Goal: Transaction & Acquisition: Purchase product/service

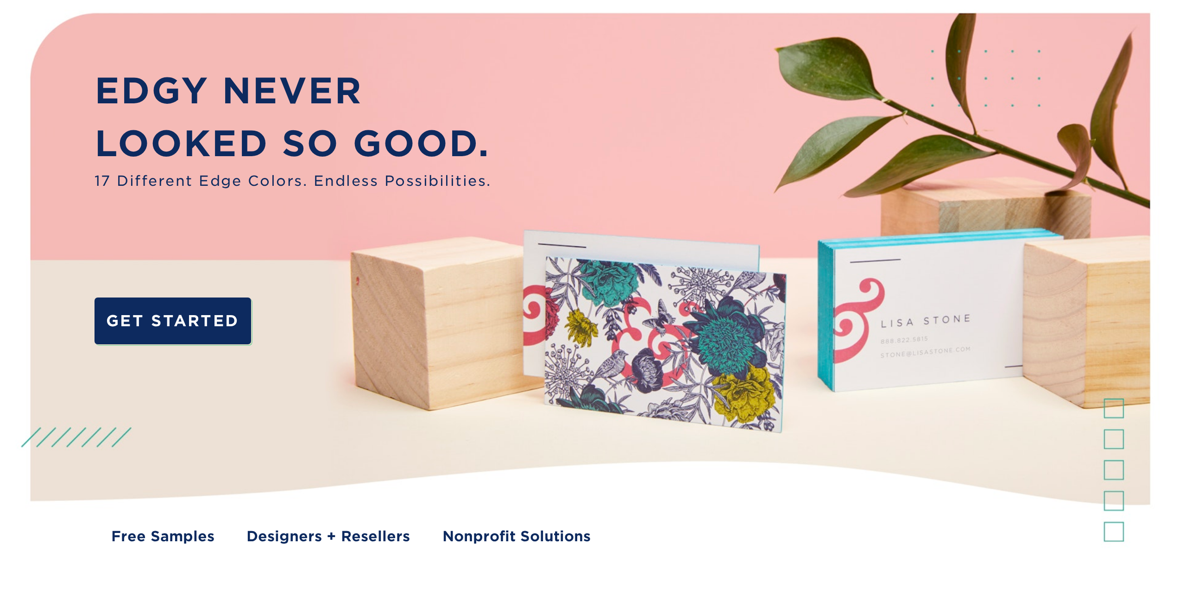
scroll to position [232, 0]
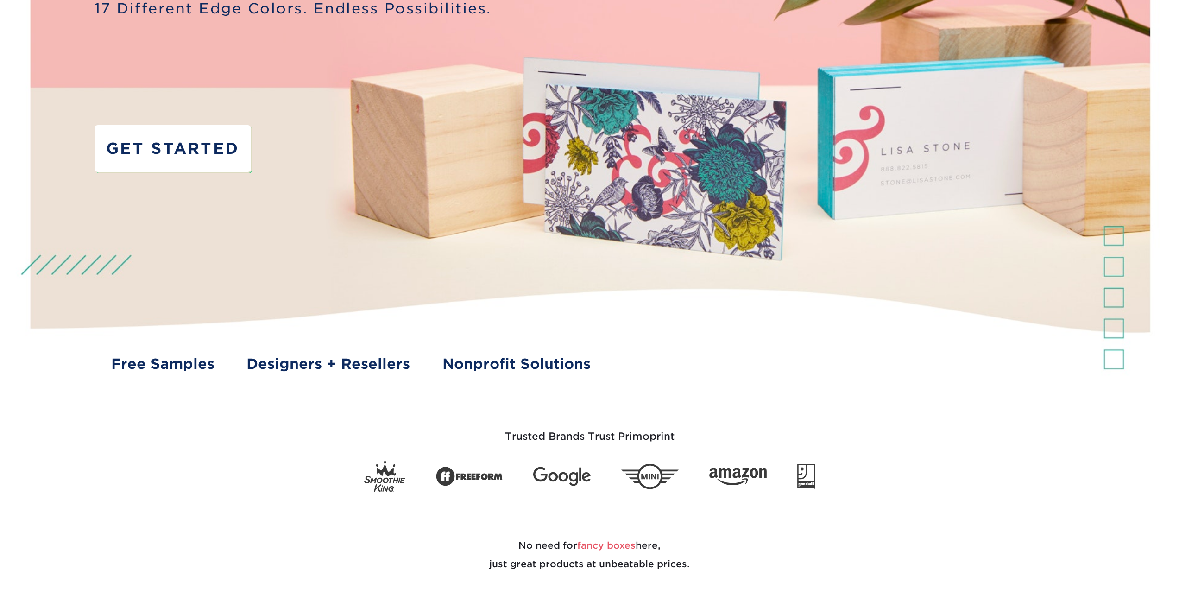
click at [199, 146] on link "GET STARTED" at bounding box center [173, 148] width 157 height 46
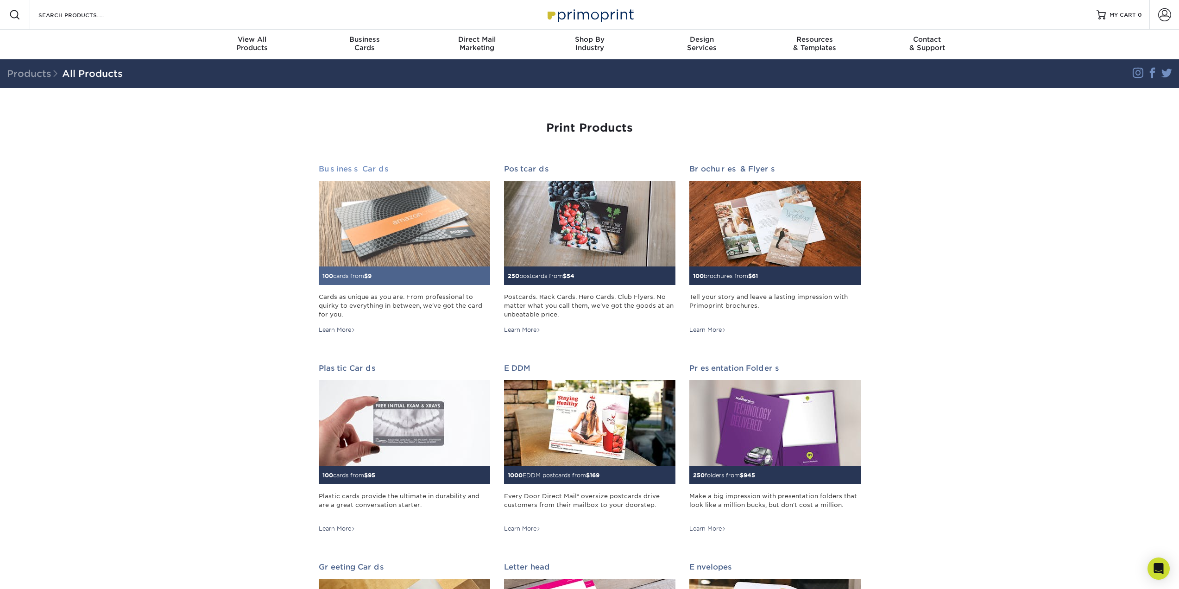
click at [367, 167] on h2 "Business Cards" at bounding box center [404, 169] width 171 height 9
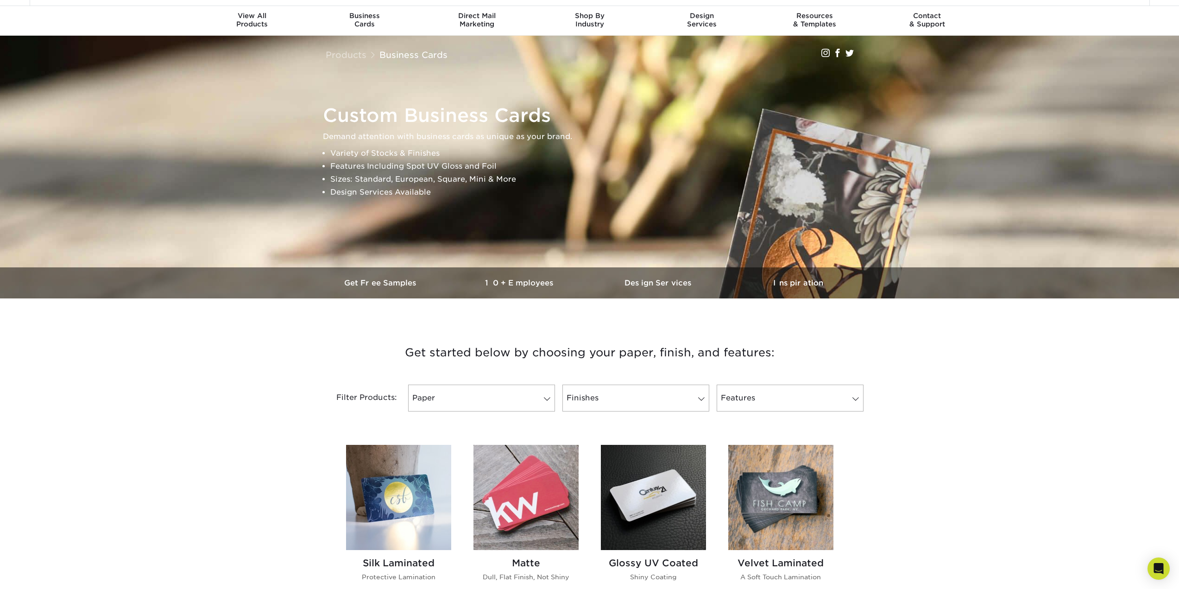
scroll to position [185, 0]
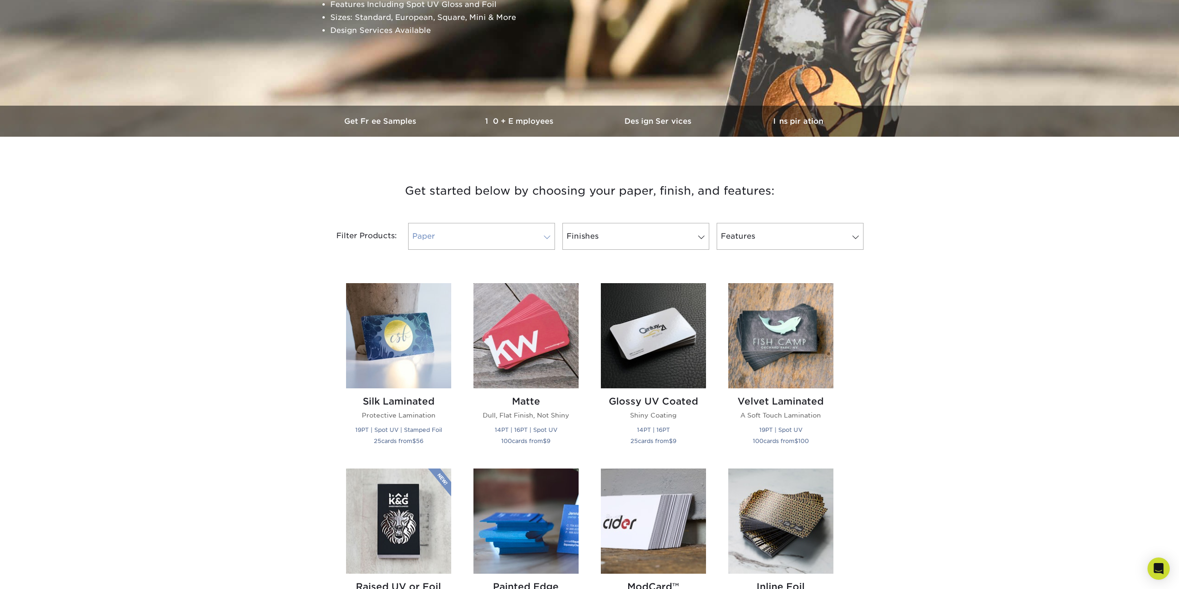
click at [486, 229] on link "Paper" at bounding box center [481, 236] width 147 height 27
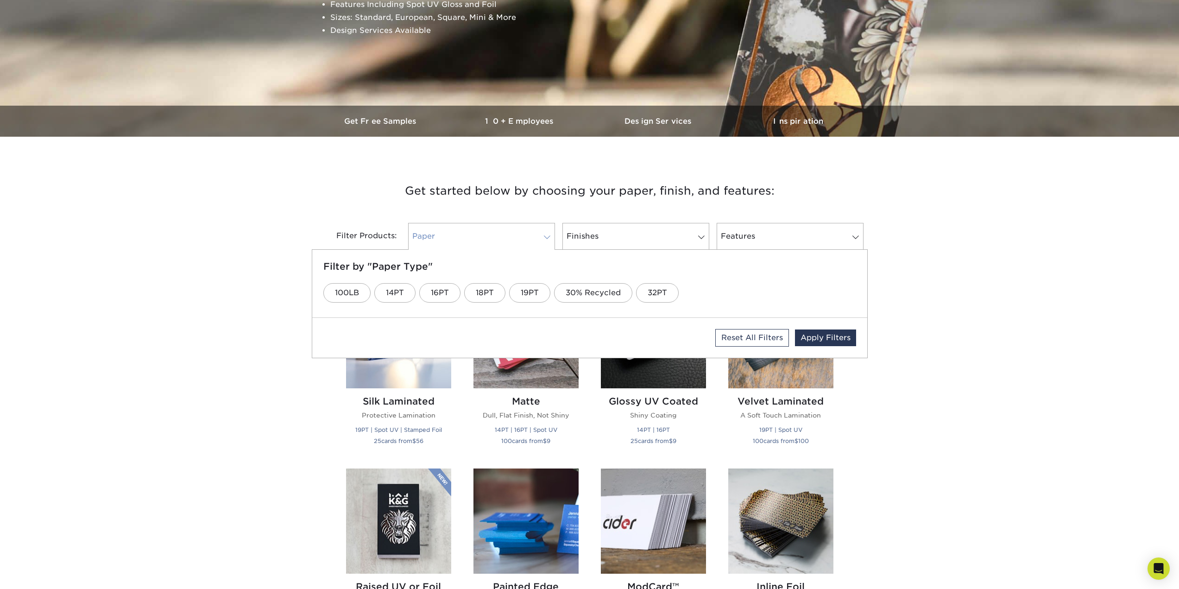
click at [488, 229] on link "Paper" at bounding box center [481, 236] width 147 height 27
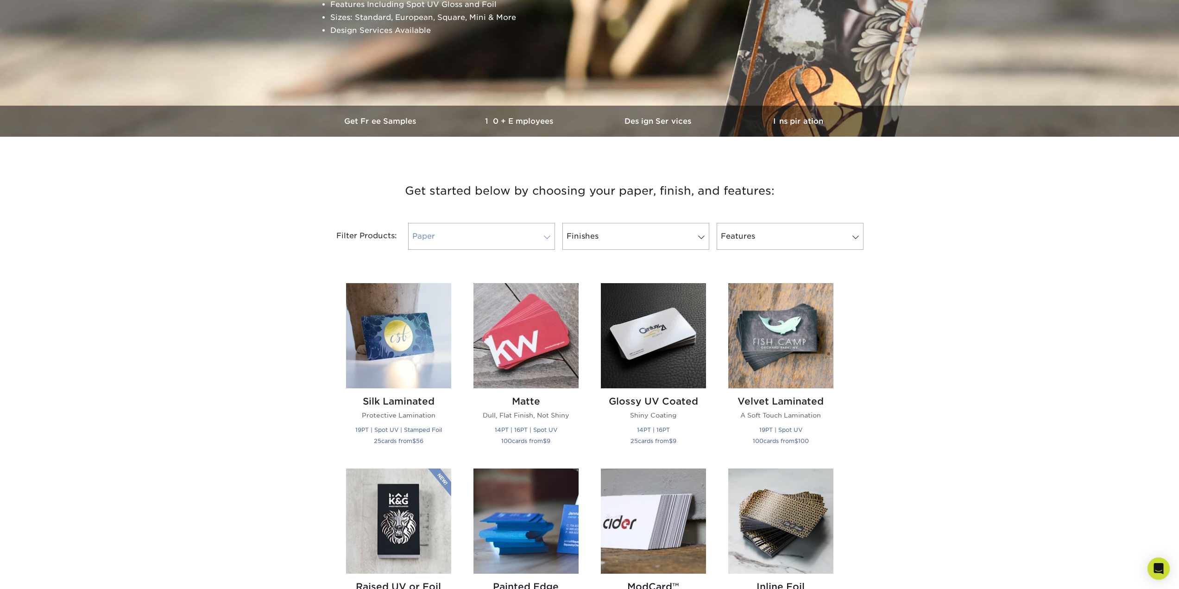
click at [483, 235] on link "Paper" at bounding box center [481, 236] width 147 height 27
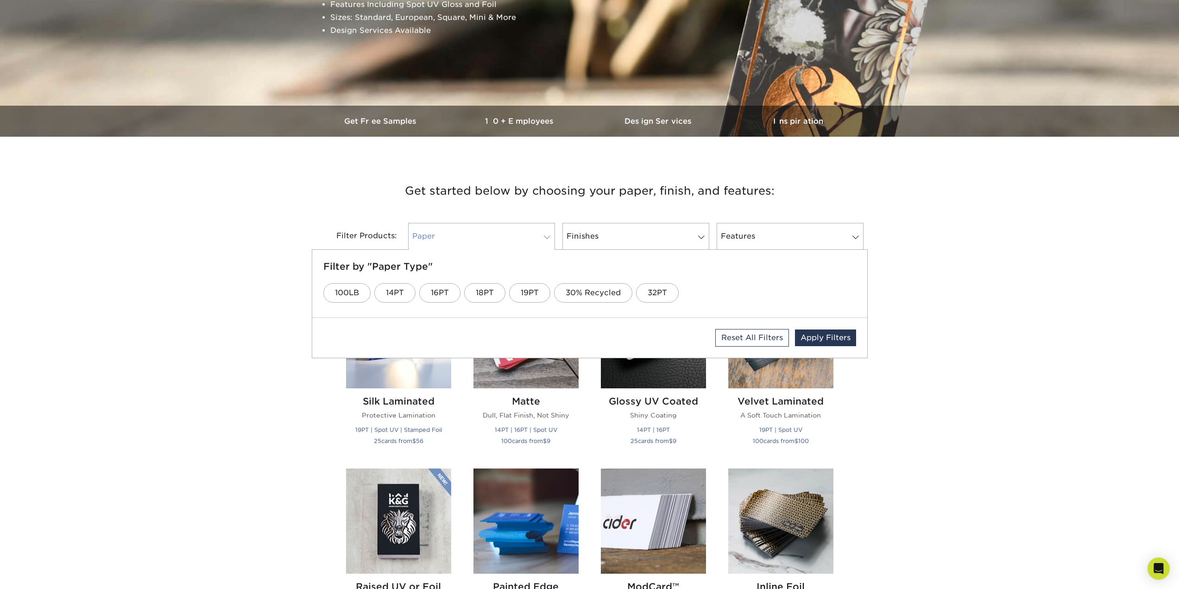
click at [509, 223] on link "Paper" at bounding box center [481, 236] width 147 height 27
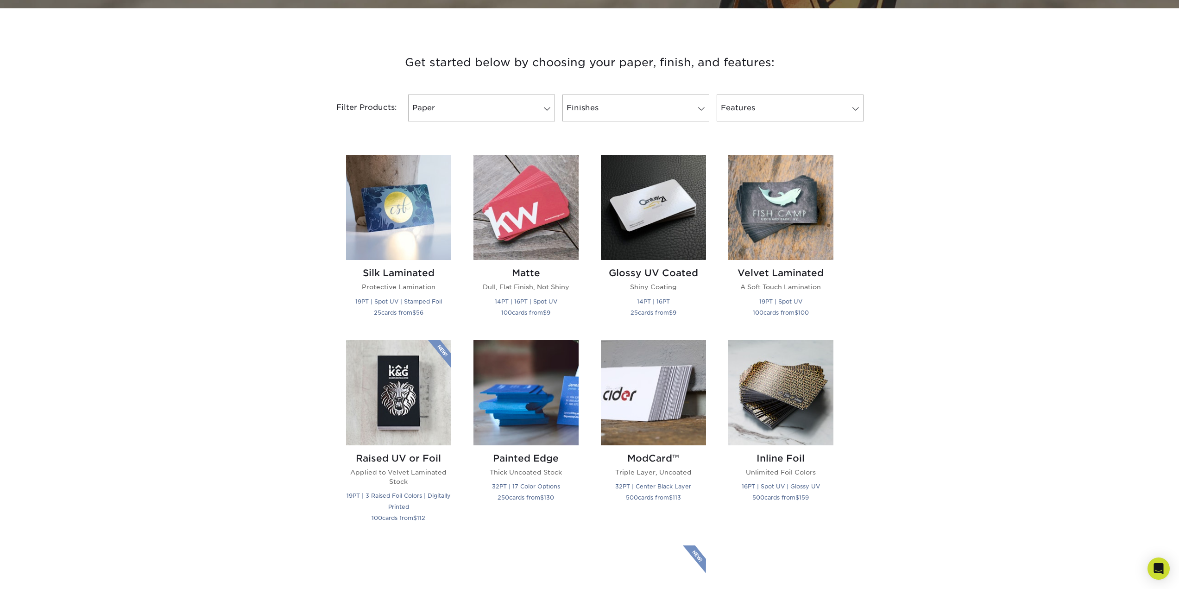
scroll to position [324, 0]
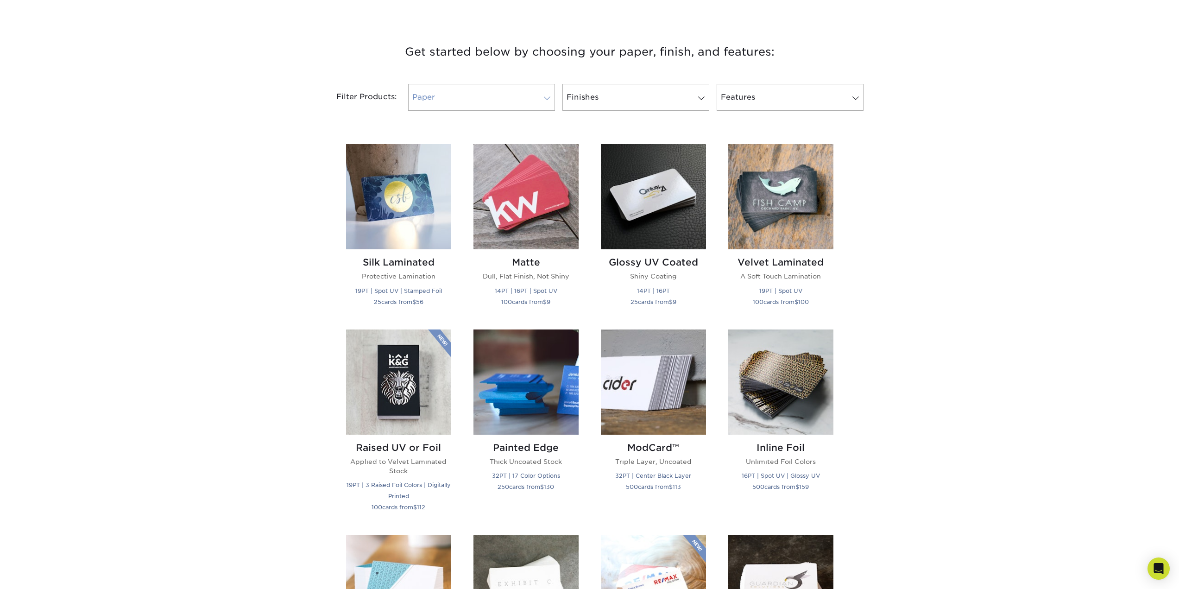
click at [512, 91] on link "Paper" at bounding box center [481, 97] width 147 height 27
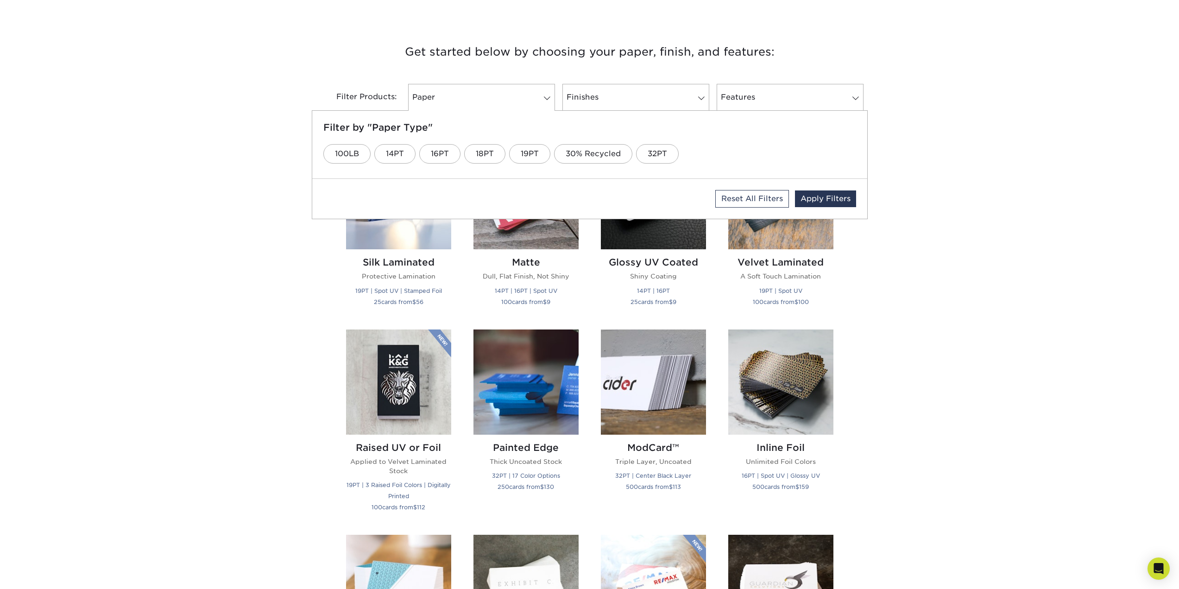
click at [220, 123] on div "Get started below by choosing your paper, finish, and features: Filtered Matche…" at bounding box center [589, 527] width 1179 height 1014
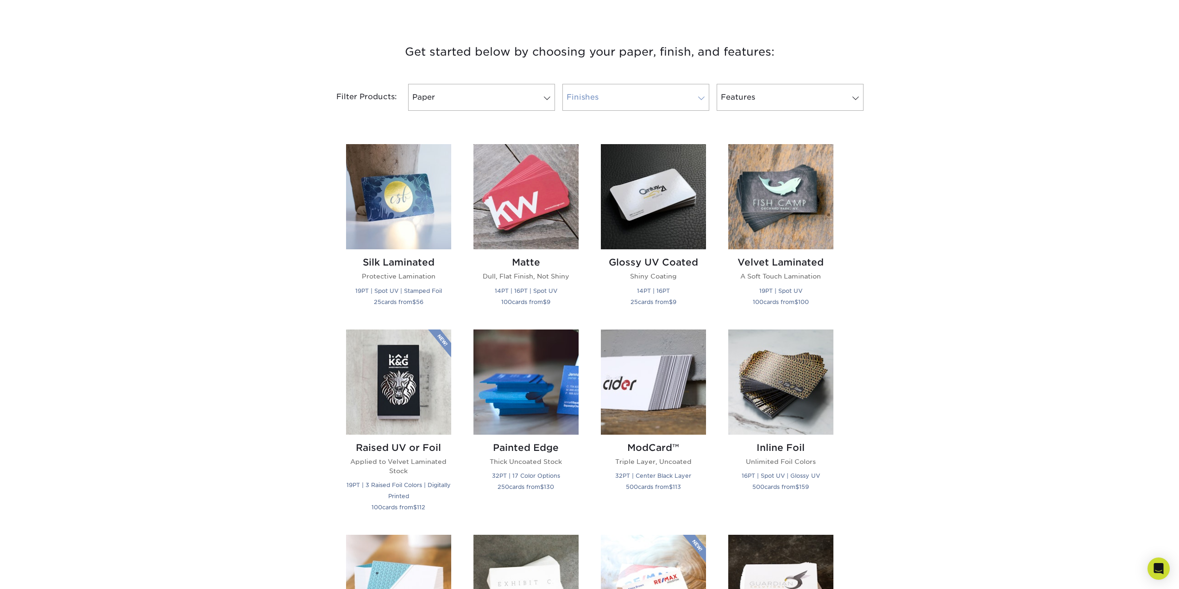
click at [618, 103] on link "Finishes" at bounding box center [636, 97] width 147 height 27
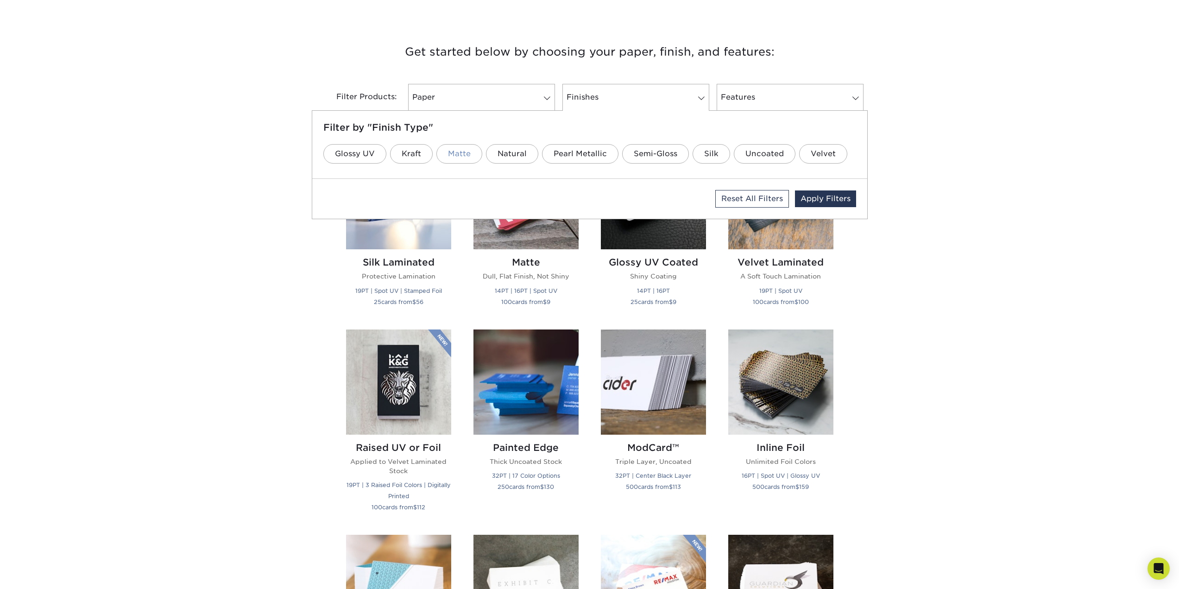
click at [459, 156] on link "Matte" at bounding box center [460, 153] width 46 height 19
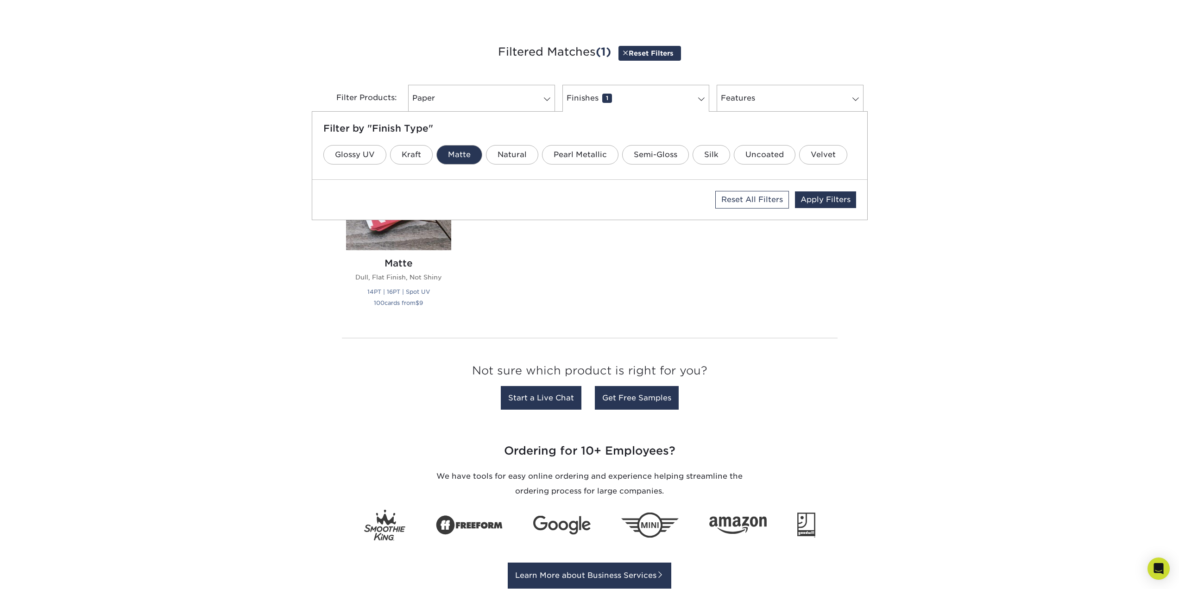
click at [185, 228] on div "Get started below by choosing your paper, finish, and features: Filtered Matche…" at bounding box center [589, 228] width 1179 height 417
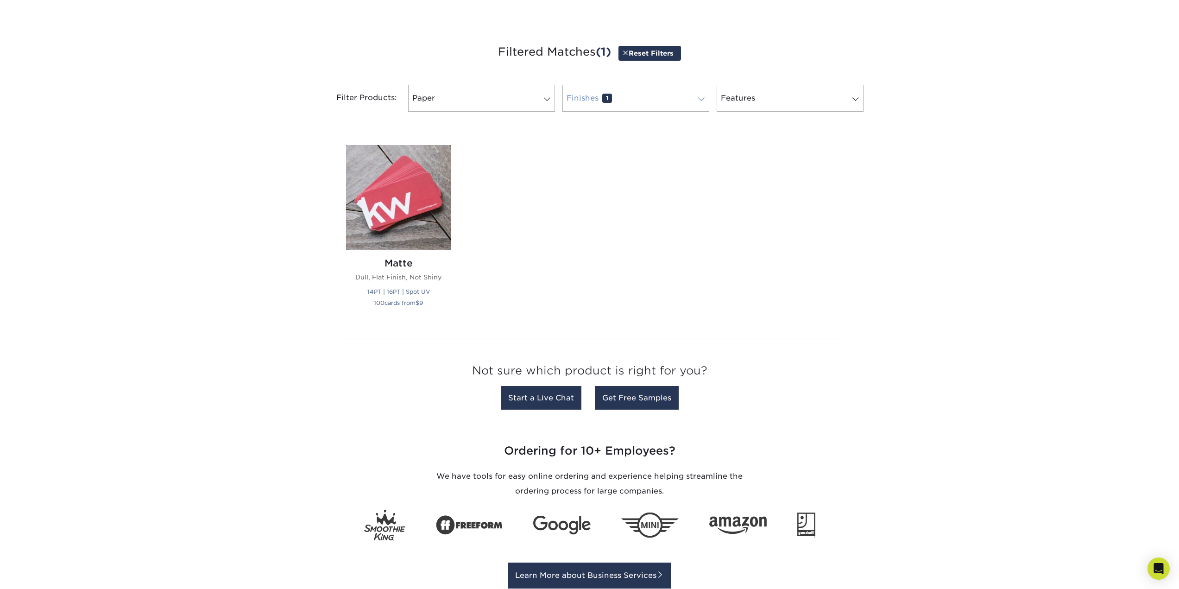
click at [636, 91] on link "Finishes 1" at bounding box center [636, 98] width 147 height 27
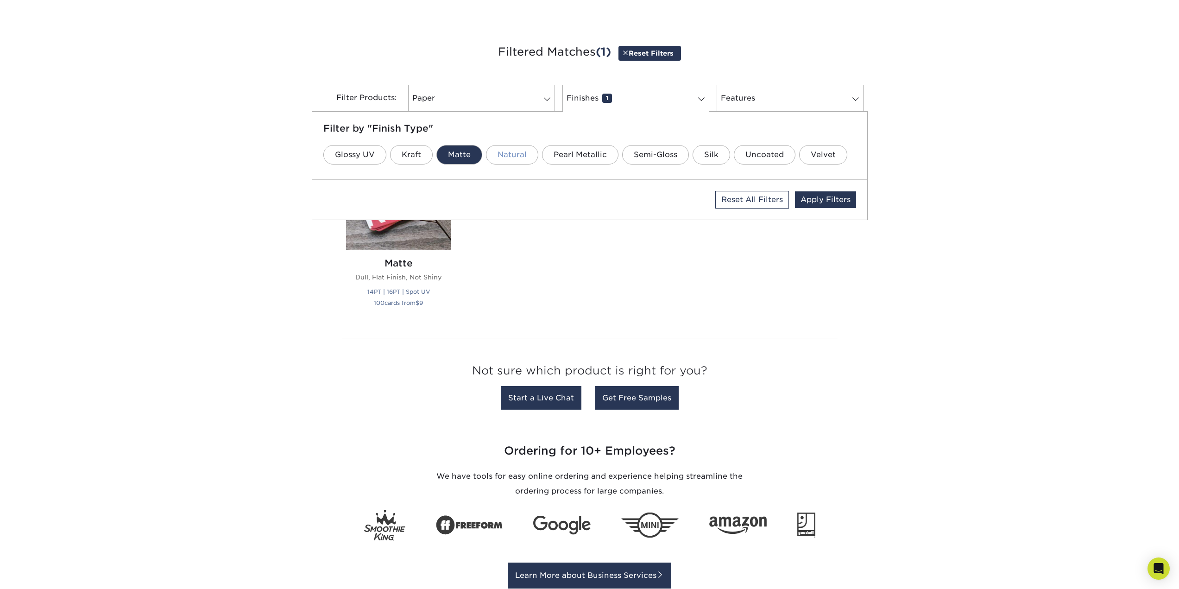
click at [522, 148] on link "Natural" at bounding box center [512, 154] width 52 height 19
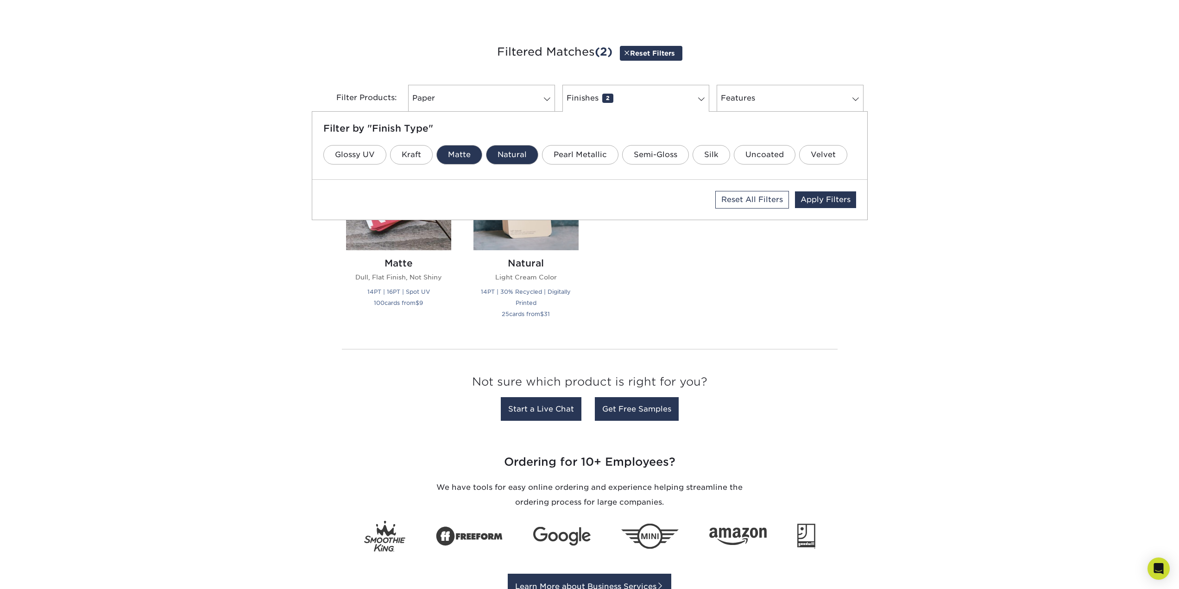
click at [644, 77] on div "Filter Products: Paper 0 Filter by "Paper Type" 100LB 14PT 16PT 18PT 19PT 30% R…" at bounding box center [590, 104] width 556 height 60
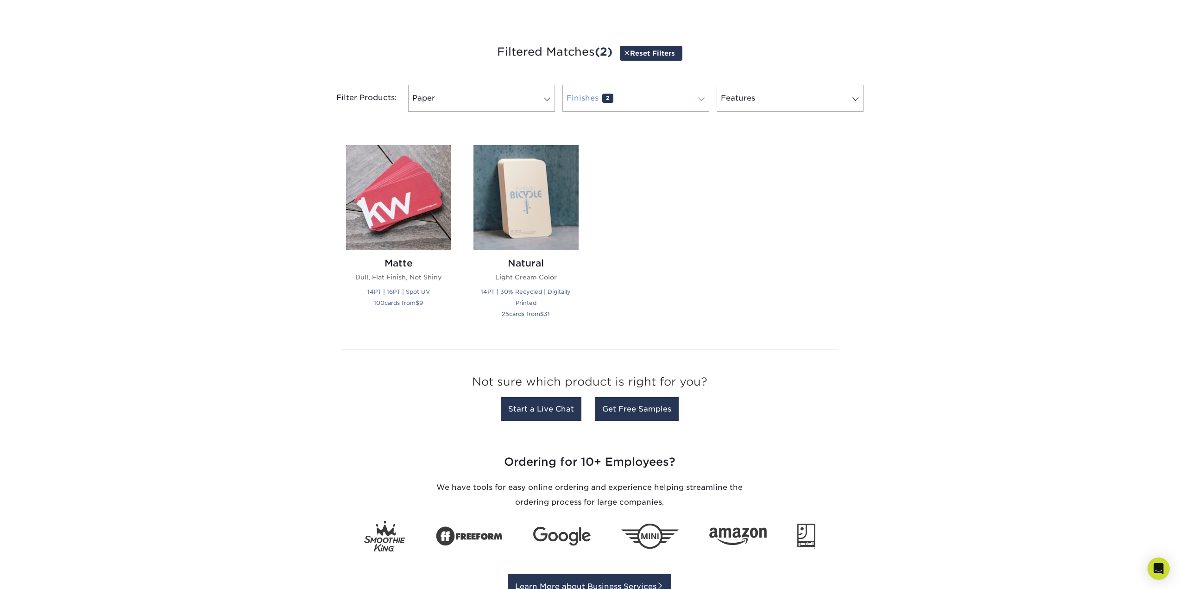
click at [640, 95] on link "Finishes 2" at bounding box center [636, 98] width 147 height 27
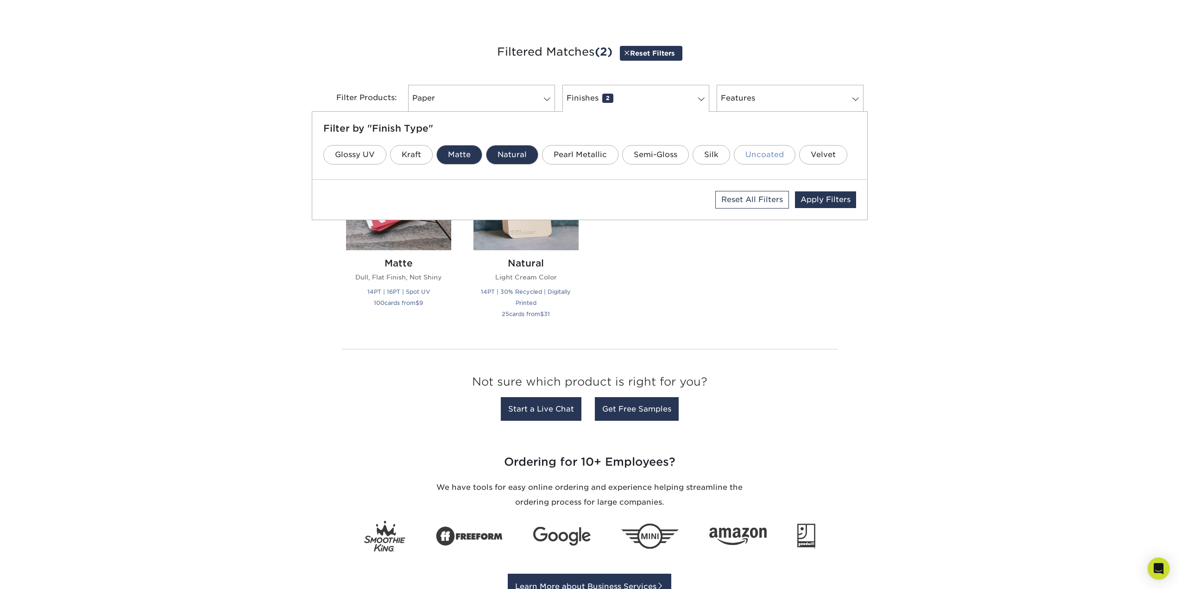
click at [764, 153] on link "Uncoated" at bounding box center [765, 154] width 62 height 19
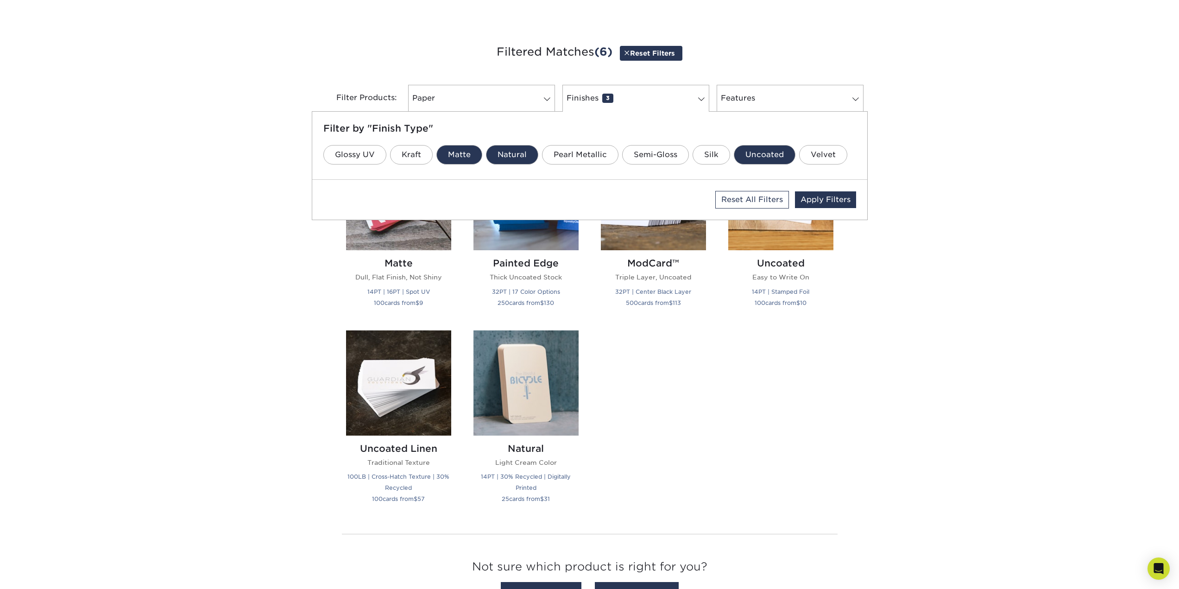
click at [764, 153] on link "Uncoated" at bounding box center [765, 154] width 62 height 19
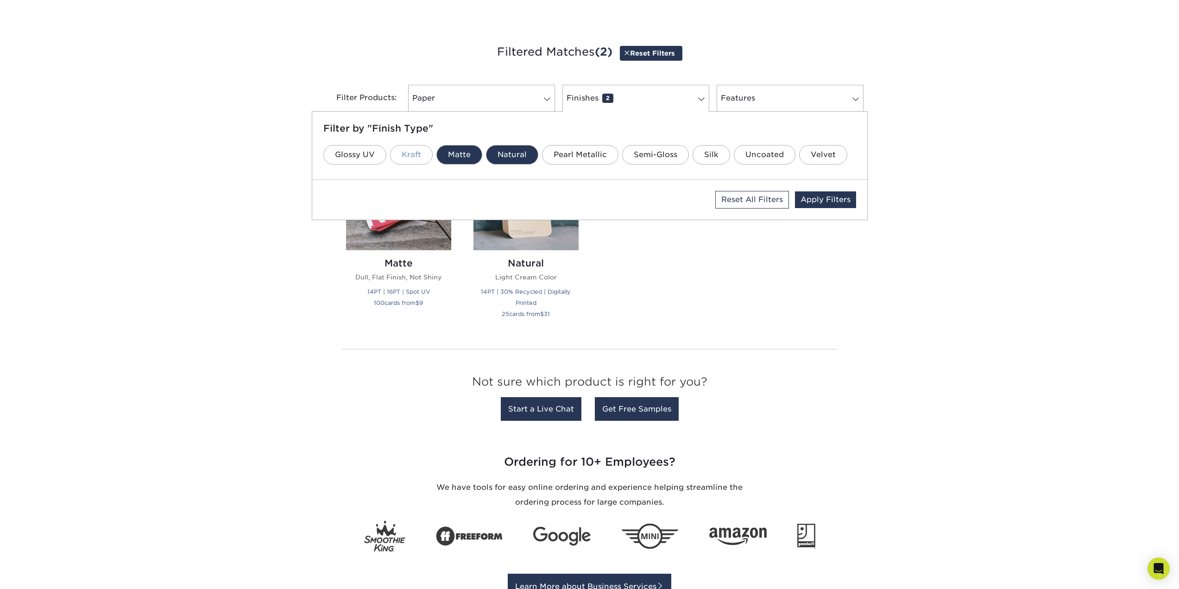
click at [416, 154] on link "Kraft" at bounding box center [411, 154] width 43 height 19
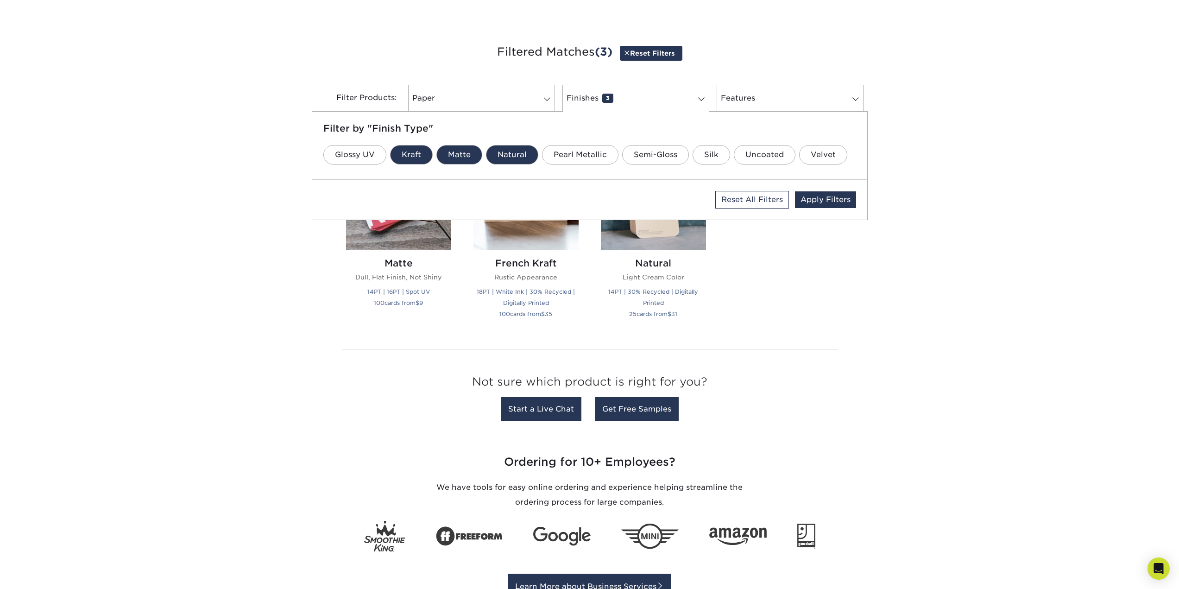
click at [215, 216] on div "Get started below by choosing your paper, finish, and features: Filtered Matche…" at bounding box center [589, 234] width 1179 height 428
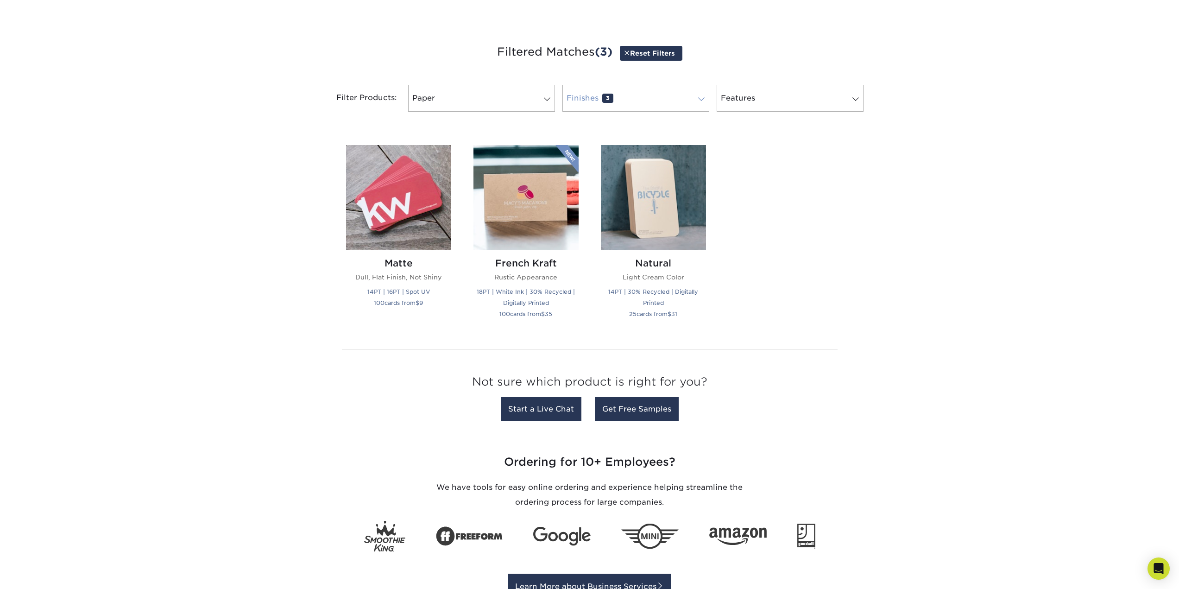
click at [632, 100] on link "Finishes 3" at bounding box center [636, 98] width 147 height 27
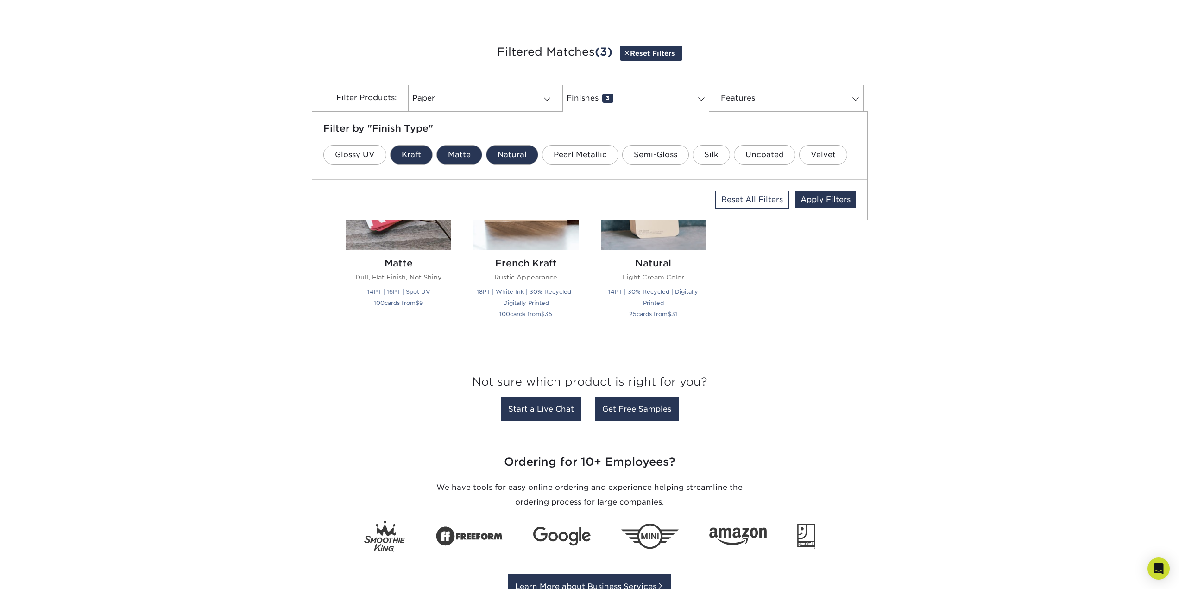
click at [407, 154] on link "Kraft" at bounding box center [411, 154] width 43 height 19
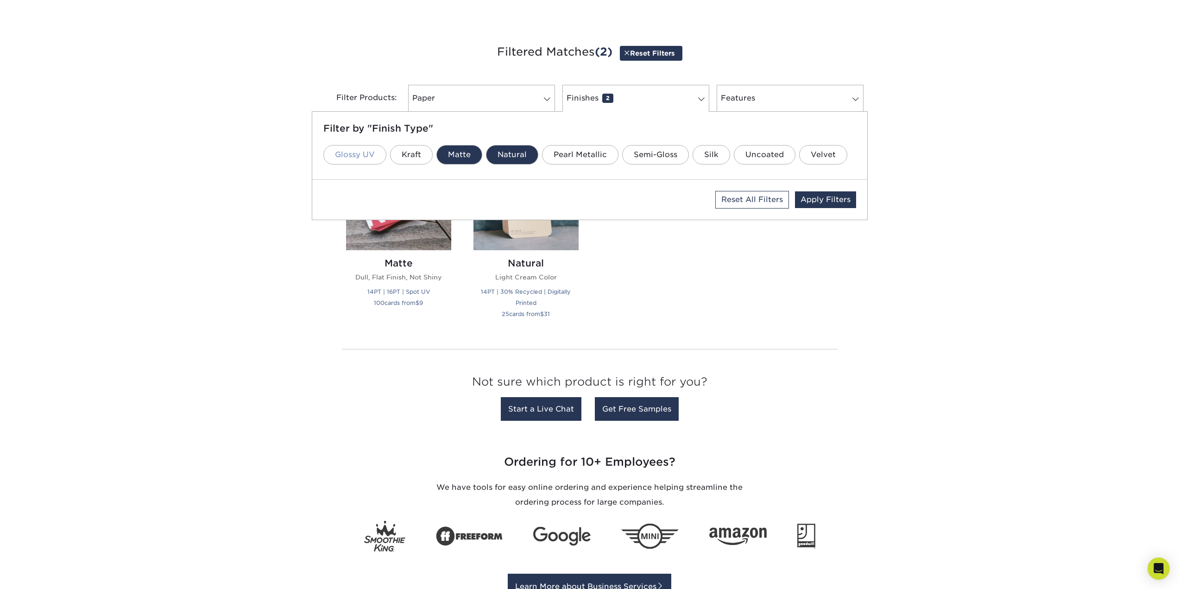
click at [367, 155] on link "Glossy UV" at bounding box center [354, 154] width 63 height 19
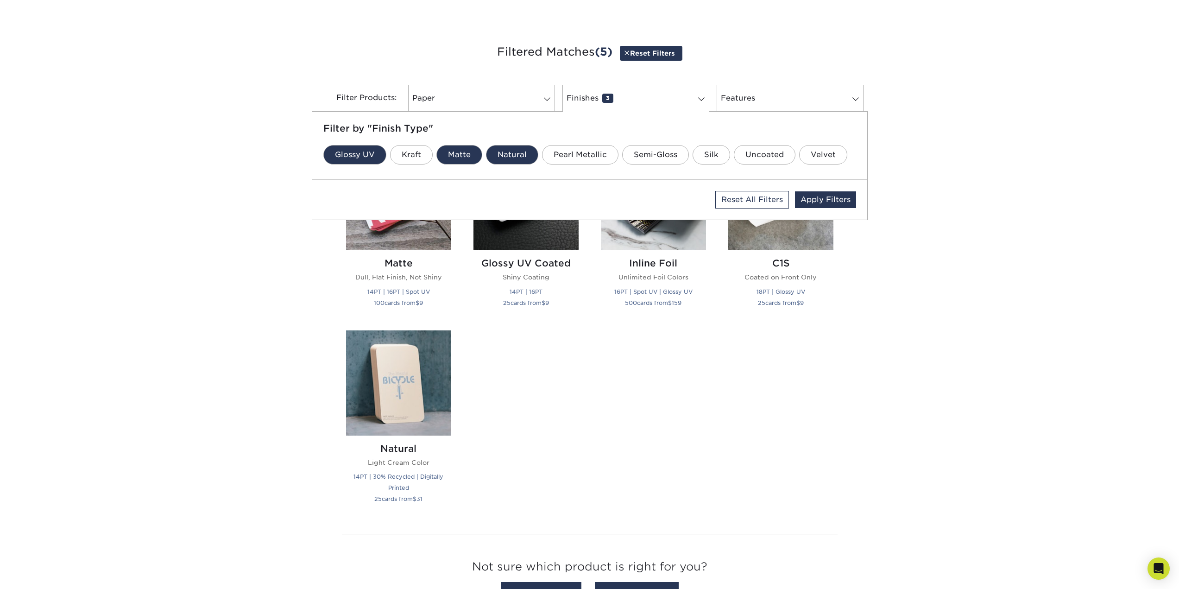
click at [359, 157] on link "Glossy UV" at bounding box center [354, 154] width 63 height 19
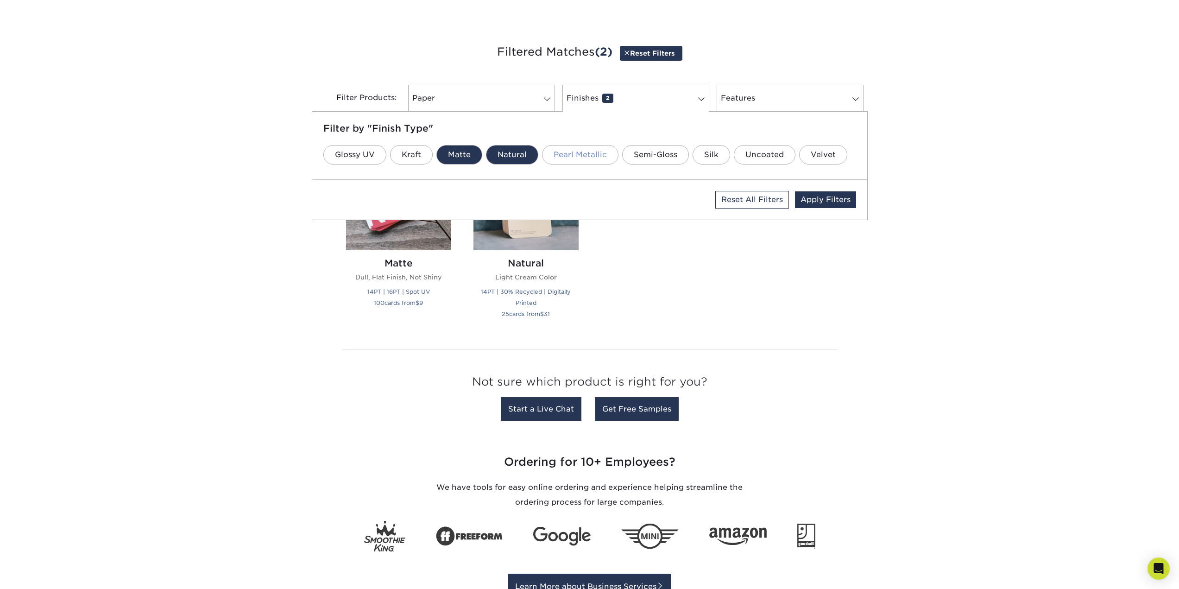
click at [558, 152] on link "Pearl Metallic" at bounding box center [580, 154] width 76 height 19
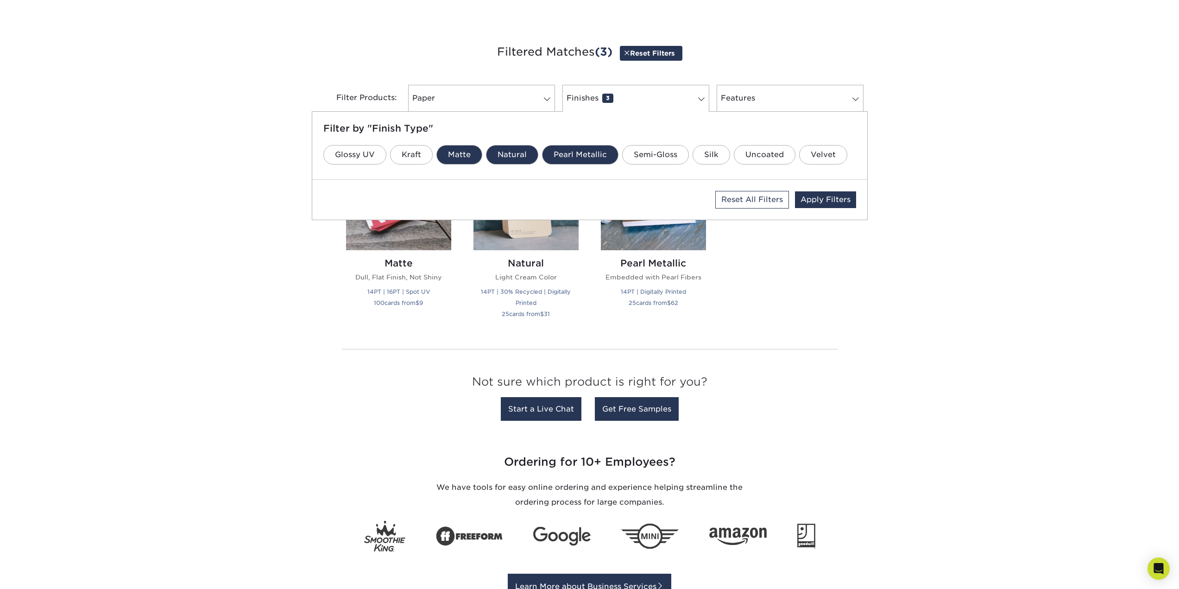
click at [583, 152] on link "Pearl Metallic" at bounding box center [580, 154] width 76 height 19
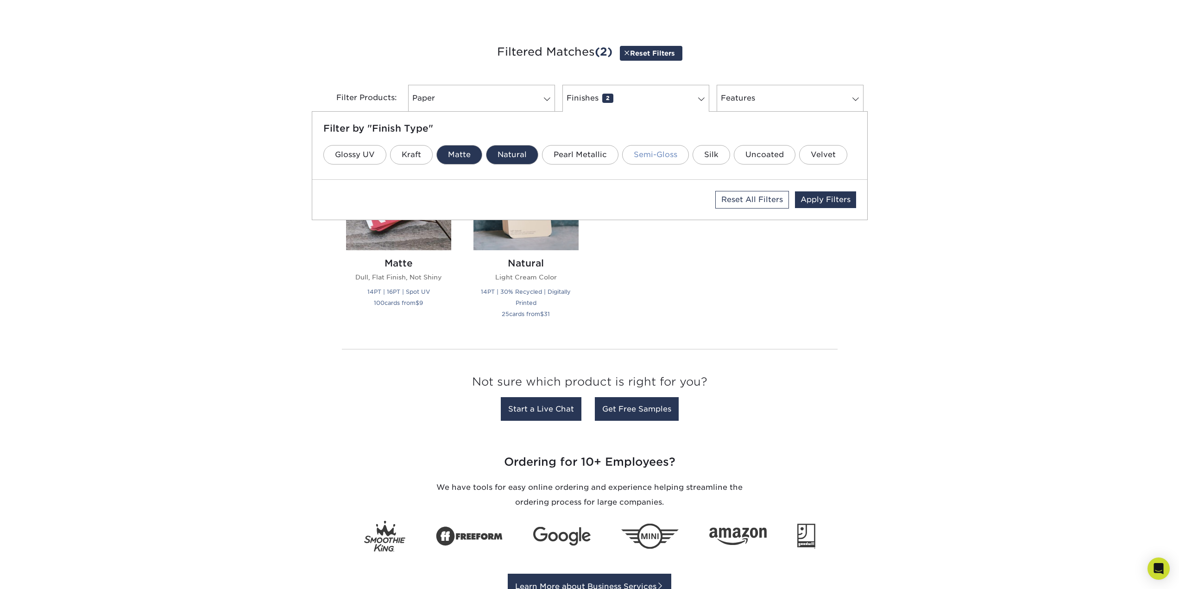
click at [661, 153] on link "Semi-Gloss" at bounding box center [655, 154] width 67 height 19
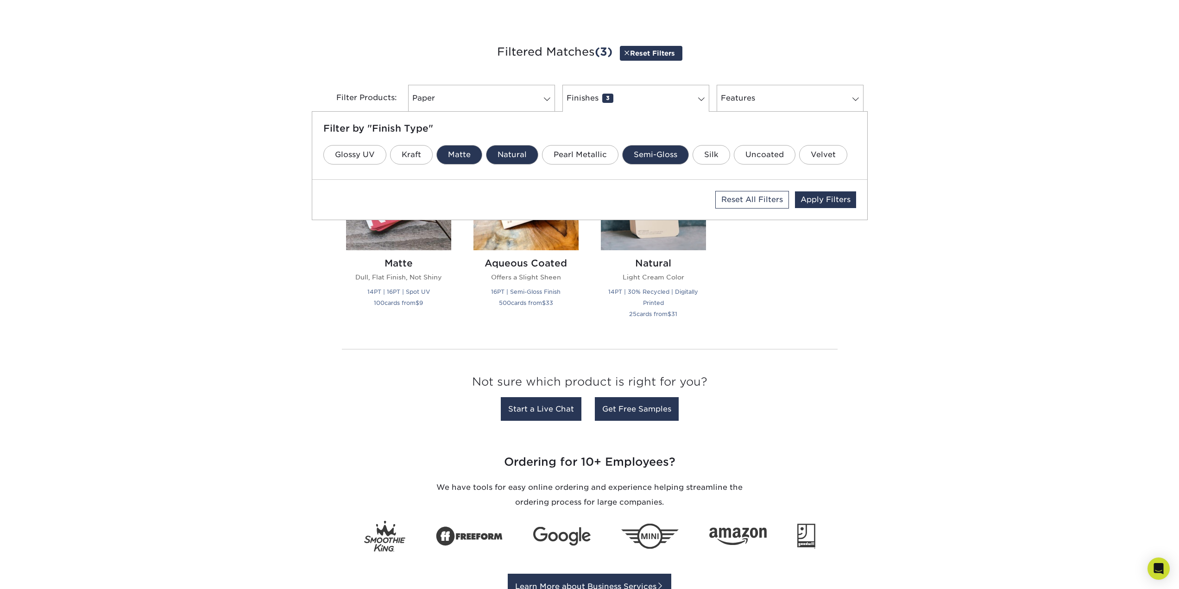
click at [661, 152] on link "Semi-Gloss" at bounding box center [655, 154] width 67 height 19
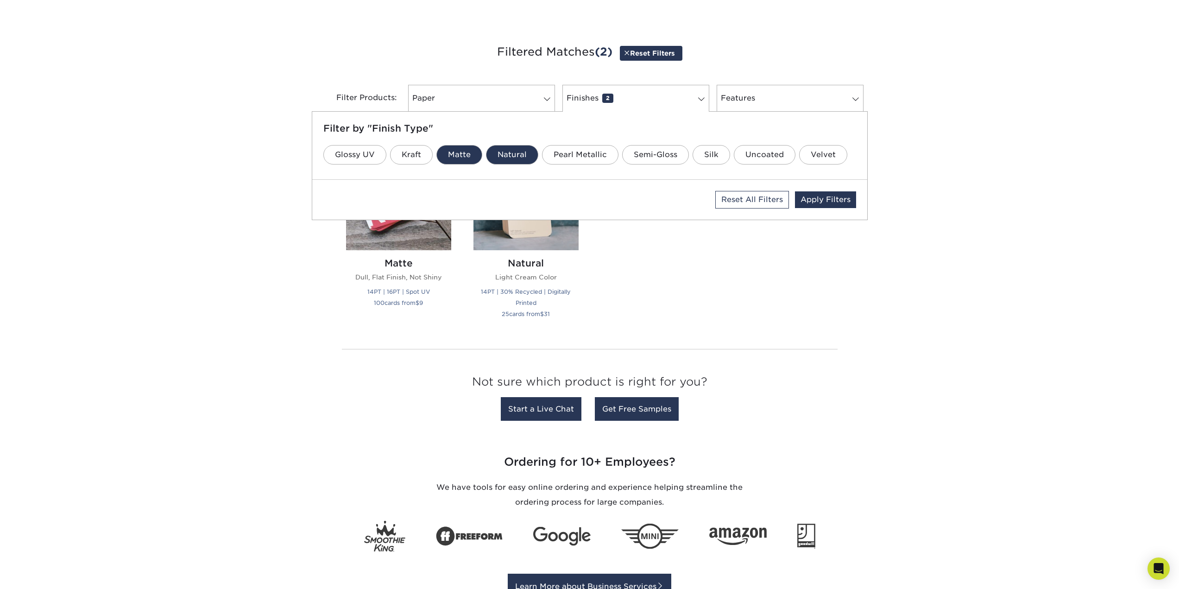
click at [819, 279] on div "Silk Laminated Protective Lamination 19PT | Spot UV | Stamped Foil 25 cards fro…" at bounding box center [590, 237] width 510 height 207
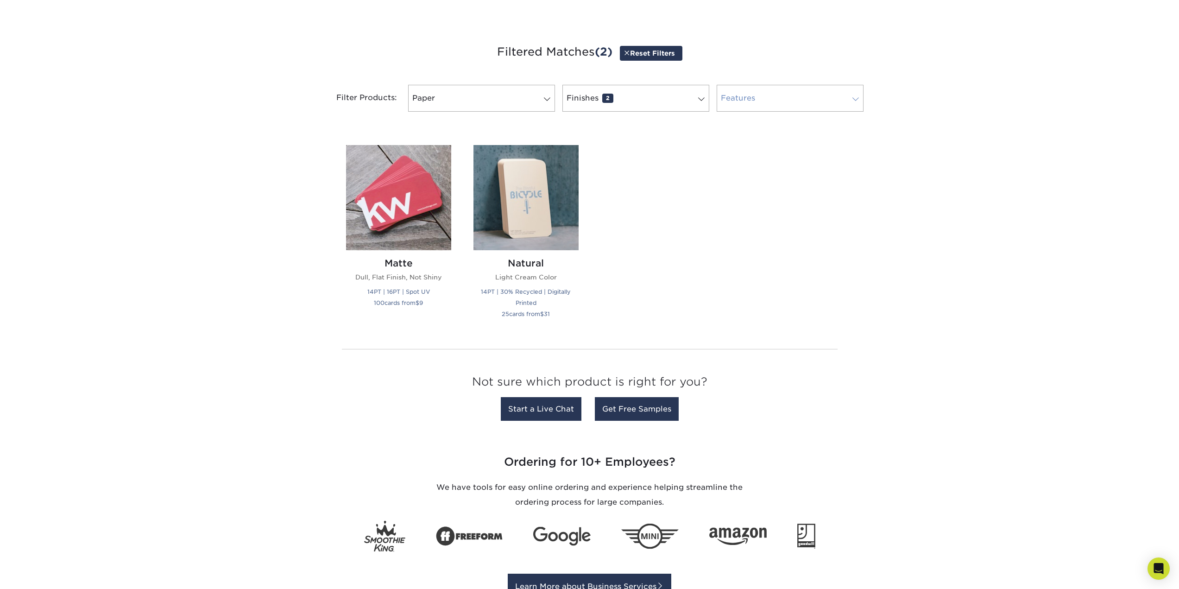
click at [770, 101] on link "Features 0" at bounding box center [790, 98] width 147 height 27
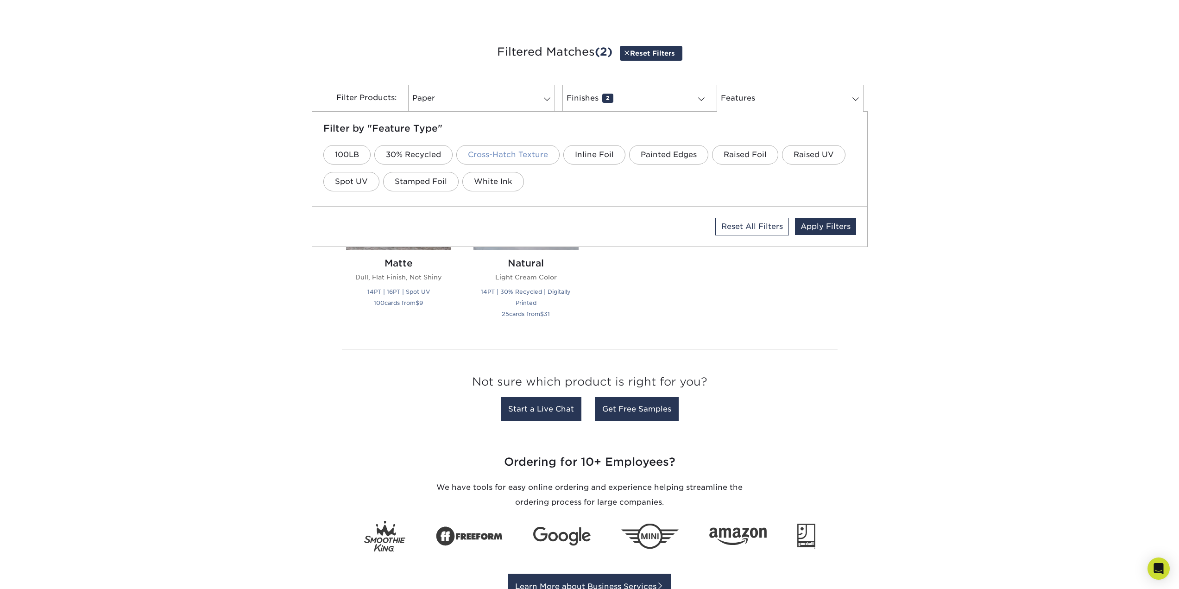
click at [526, 154] on link "Cross-Hatch Texture" at bounding box center [507, 154] width 103 height 19
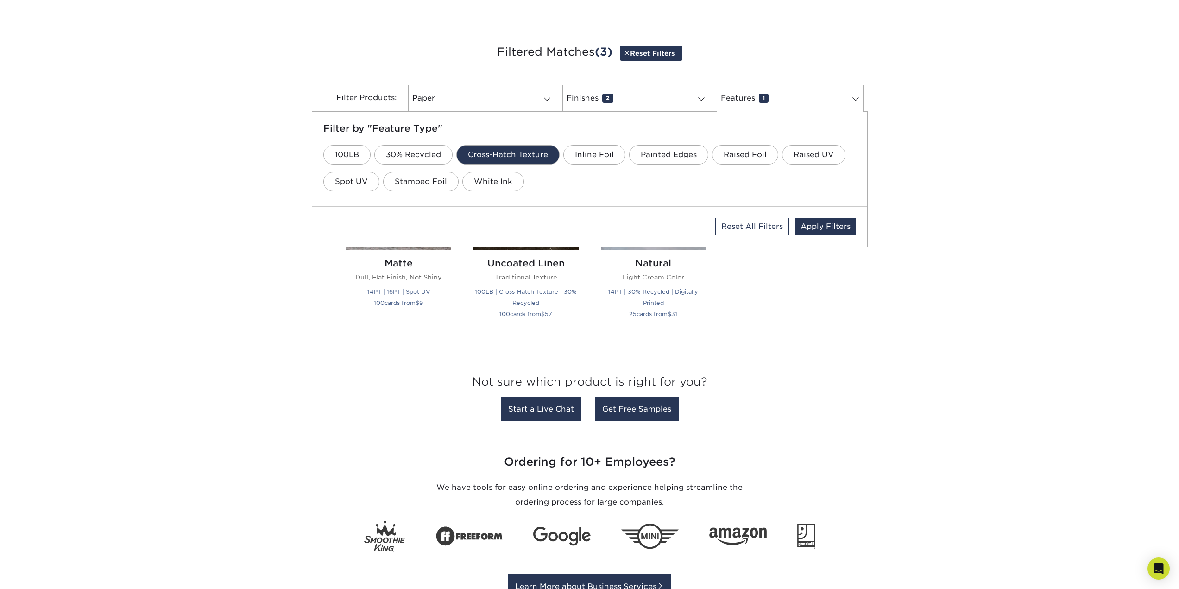
click at [186, 210] on div "Get started below by choosing your paper, finish, and features: Filtered Matche…" at bounding box center [589, 234] width 1179 height 428
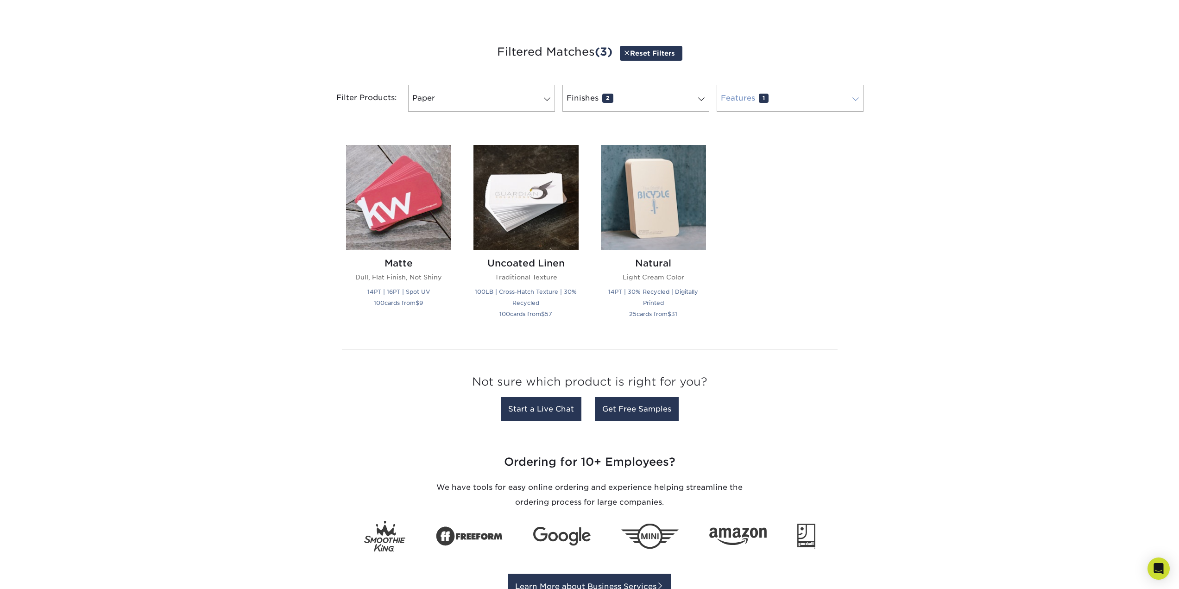
click at [789, 96] on link "Features 1" at bounding box center [790, 98] width 147 height 27
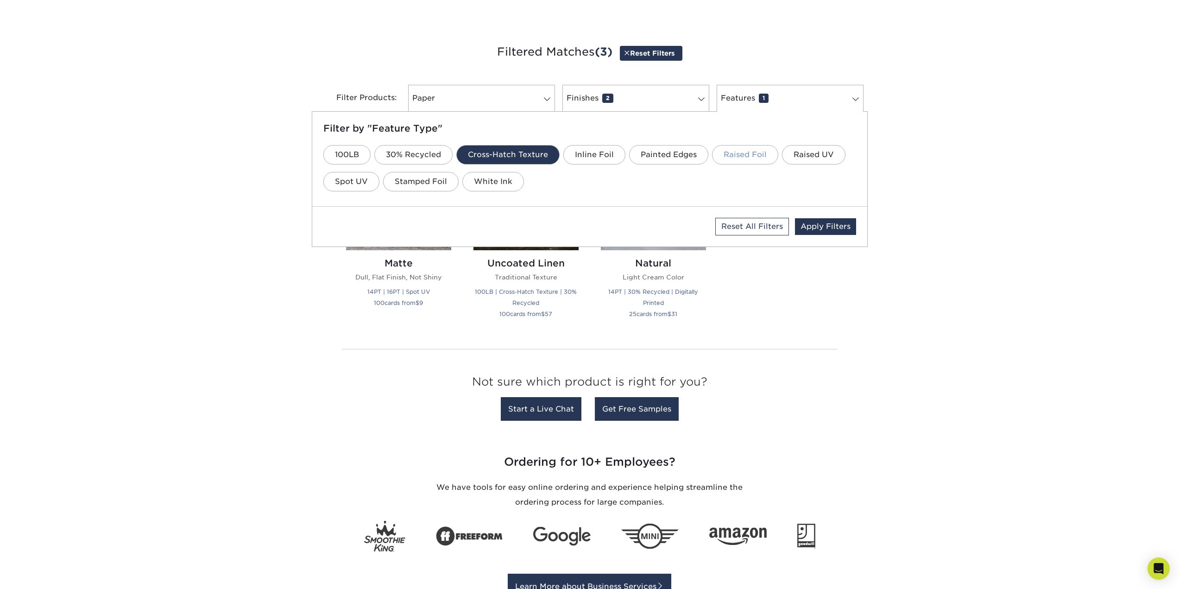
click at [742, 155] on link "Raised Foil" at bounding box center [745, 154] width 66 height 19
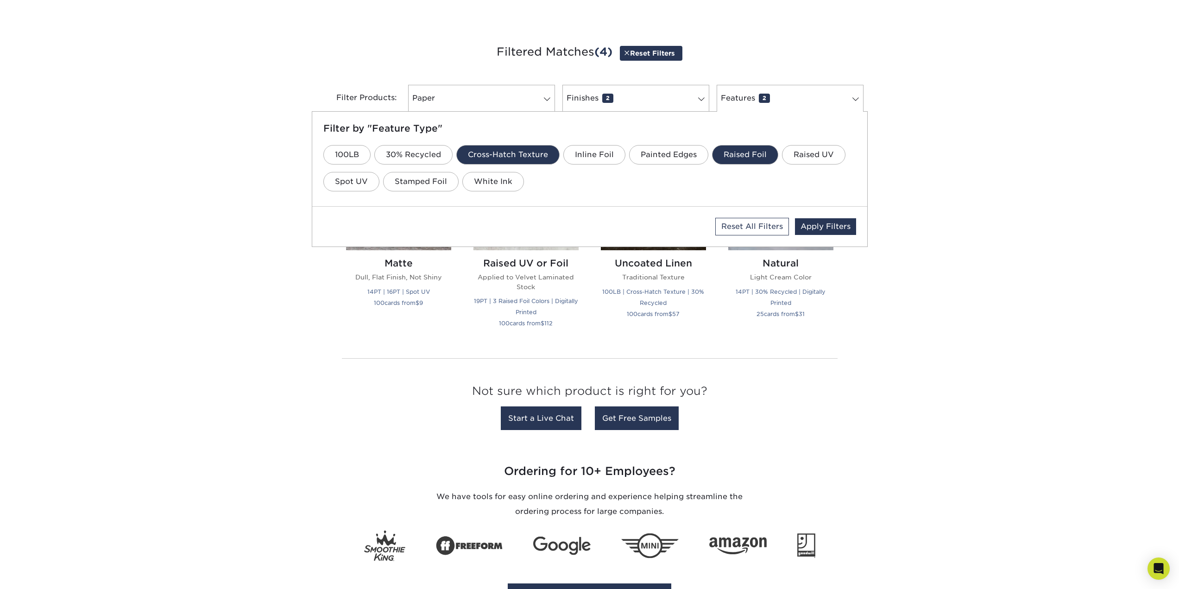
drag, startPoint x: 111, startPoint y: 254, endPoint x: 238, endPoint y: 254, distance: 127.4
click at [112, 254] on div "Get started below by choosing your paper, finish, and features: Filtered Matche…" at bounding box center [589, 238] width 1179 height 437
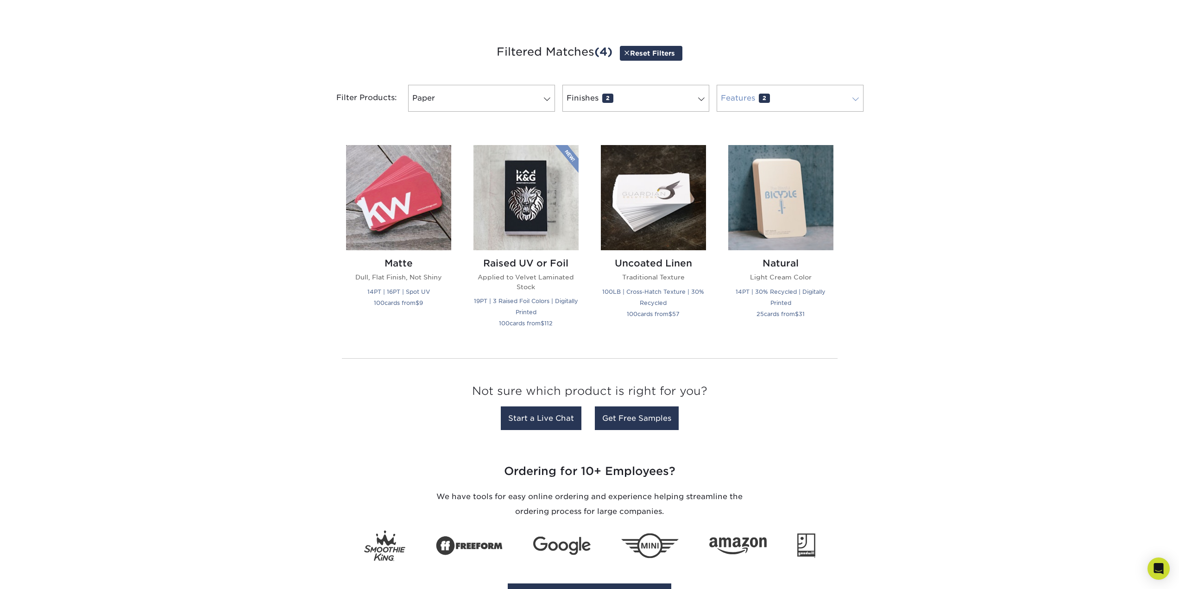
click at [779, 92] on link "Features 2" at bounding box center [790, 98] width 147 height 27
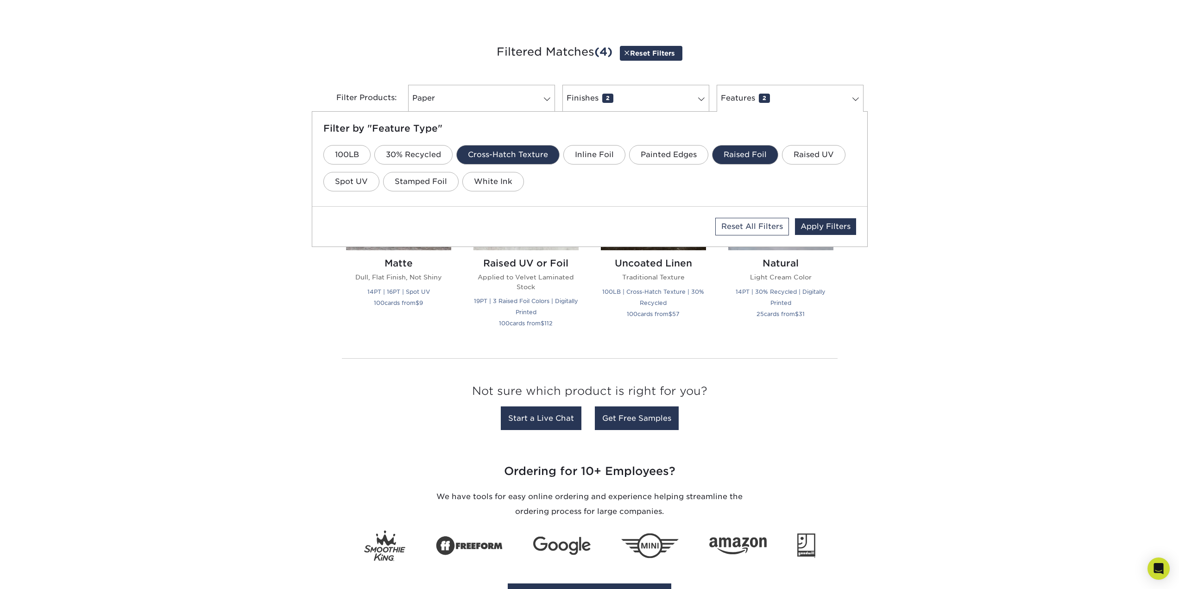
click at [754, 156] on link "Raised Foil" at bounding box center [745, 154] width 66 height 19
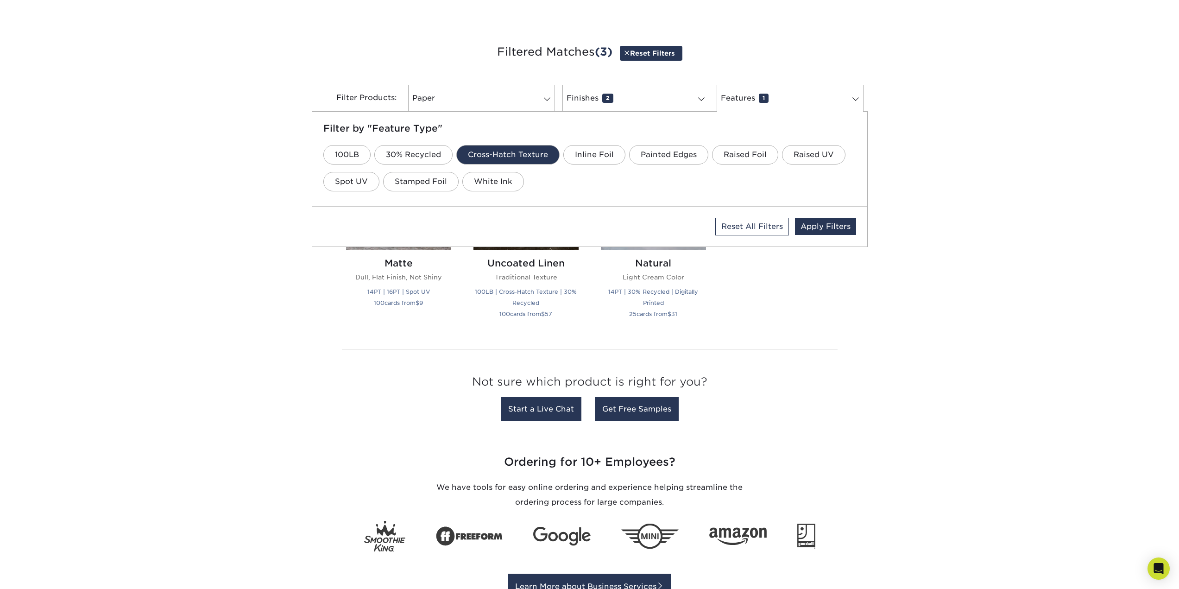
click at [537, 157] on link "Cross-Hatch Texture" at bounding box center [507, 154] width 103 height 19
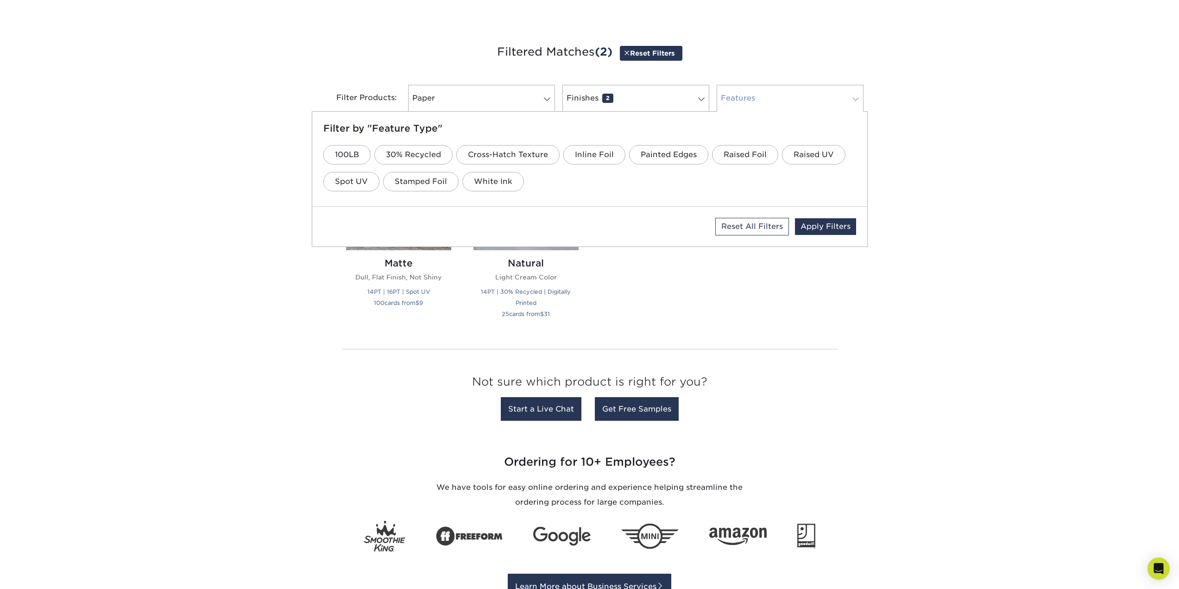
drag, startPoint x: 817, startPoint y: 97, endPoint x: 786, endPoint y: 106, distance: 31.8
click at [816, 98] on link "Features 0" at bounding box center [790, 98] width 147 height 27
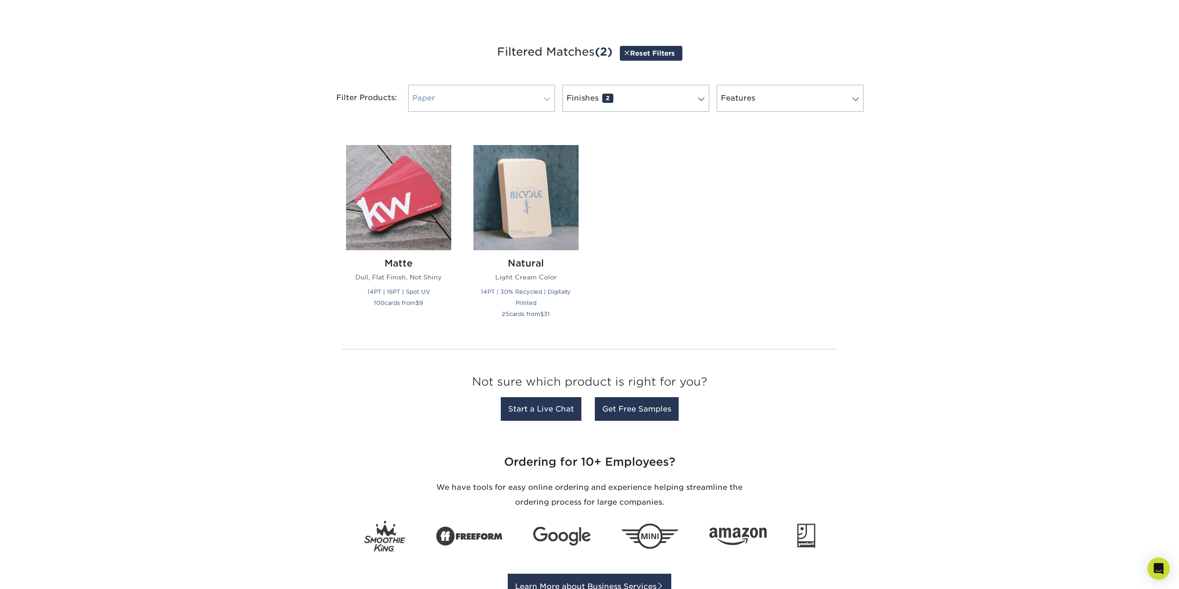
click at [466, 102] on link "Paper 0" at bounding box center [481, 98] width 147 height 27
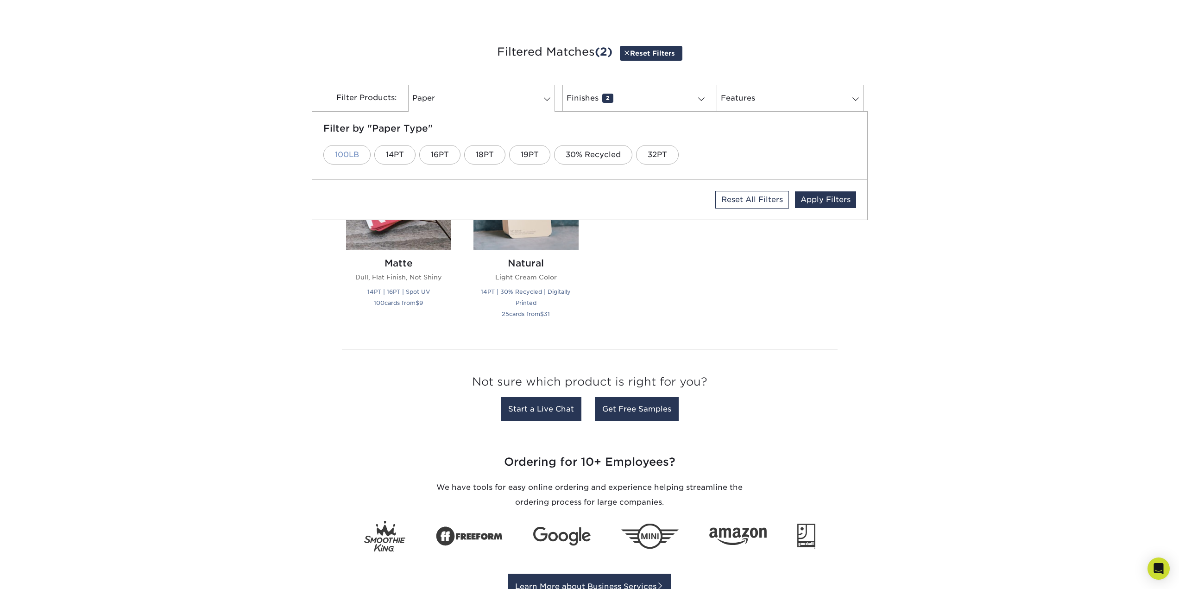
click at [349, 157] on link "100LB" at bounding box center [346, 154] width 47 height 19
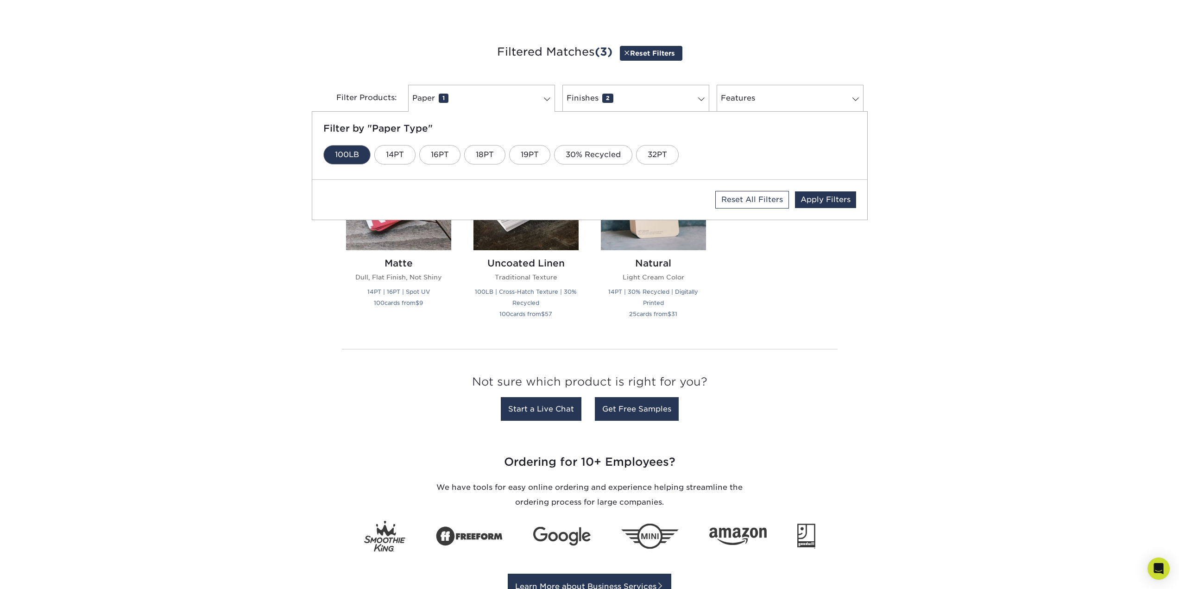
drag, startPoint x: 172, startPoint y: 165, endPoint x: 463, endPoint y: 0, distance: 334.6
click at [176, 163] on div "Get started below by choosing your paper, finish, and features: Filtered Matche…" at bounding box center [589, 234] width 1179 height 428
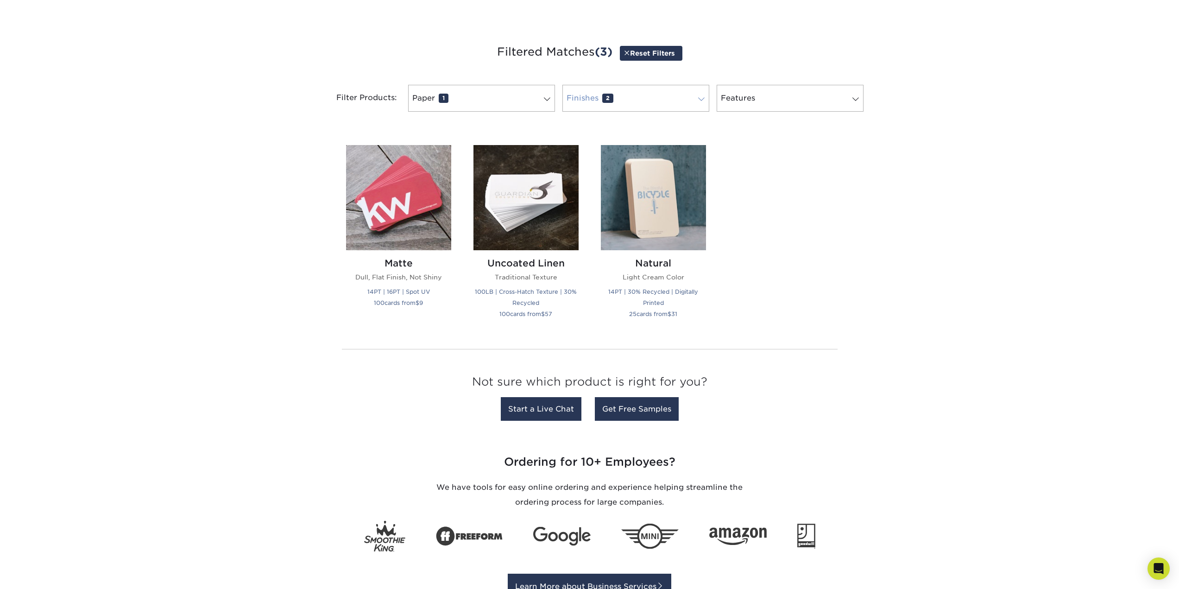
click at [626, 92] on link "Finishes 2" at bounding box center [636, 98] width 147 height 27
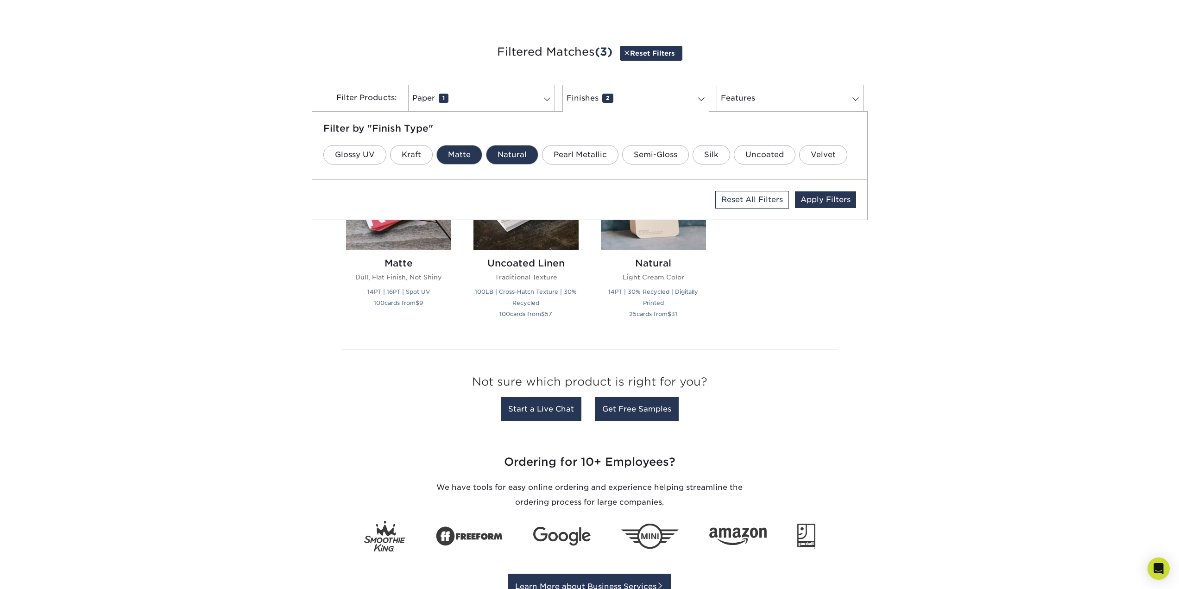
click at [496, 155] on link "Natural" at bounding box center [512, 154] width 52 height 19
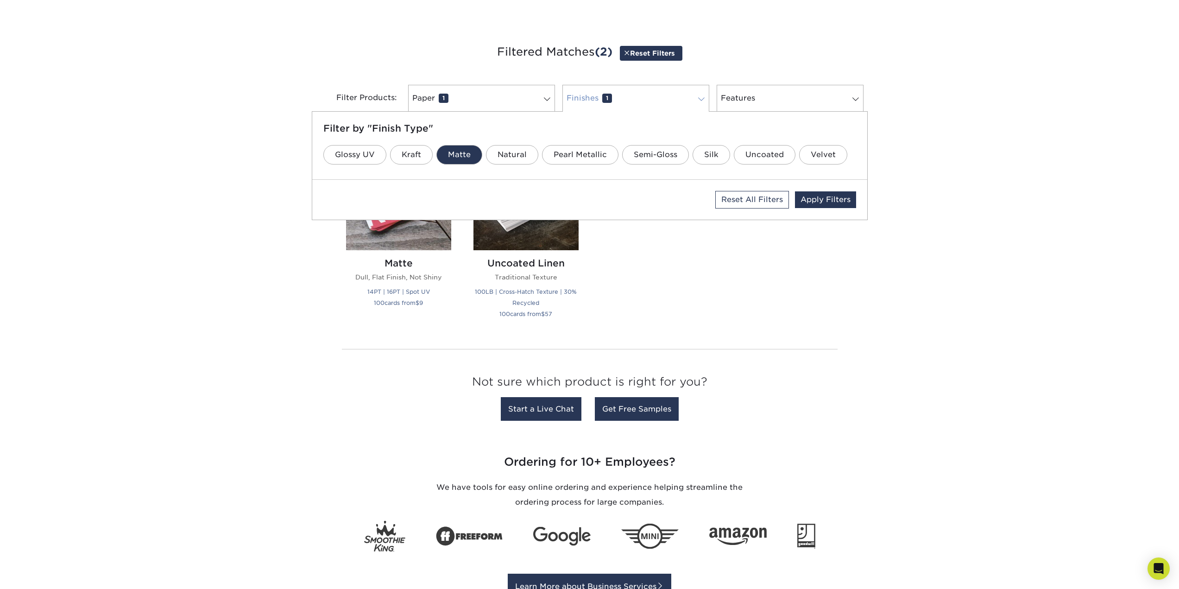
click at [647, 87] on link "Finishes 1" at bounding box center [636, 98] width 147 height 27
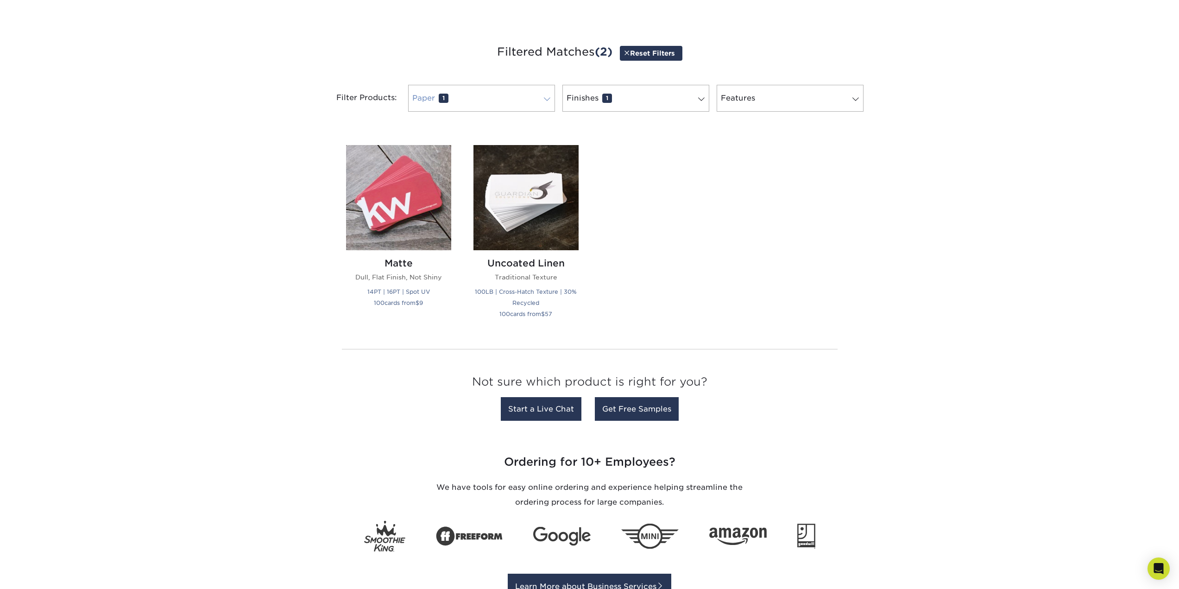
click at [463, 88] on link "Paper 1" at bounding box center [481, 98] width 147 height 27
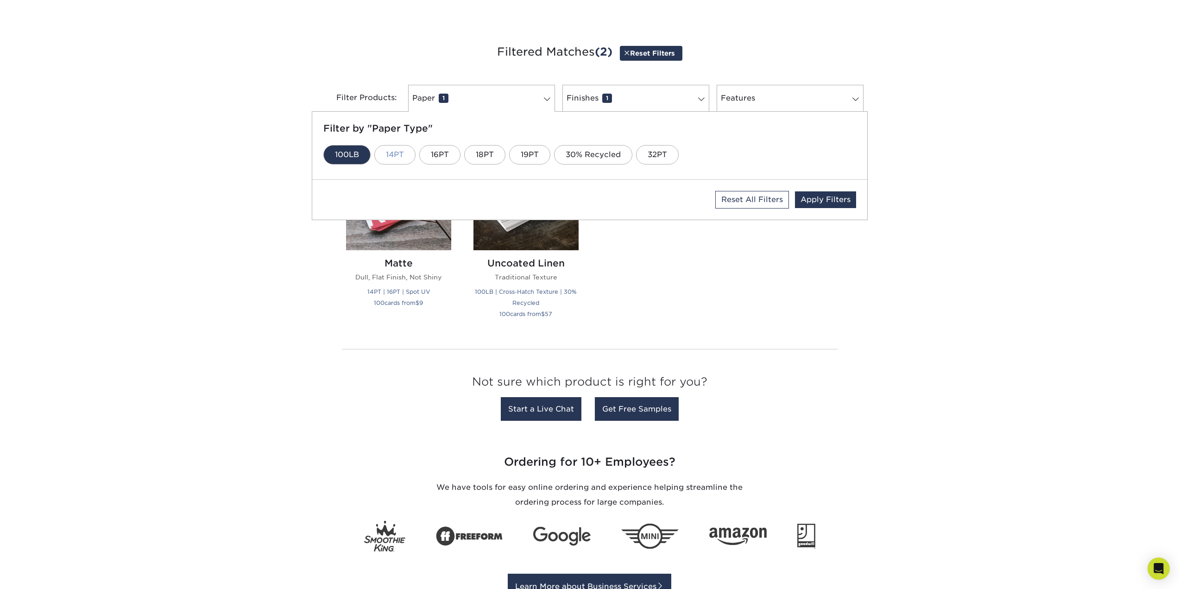
click at [393, 150] on link "14PT" at bounding box center [394, 154] width 41 height 19
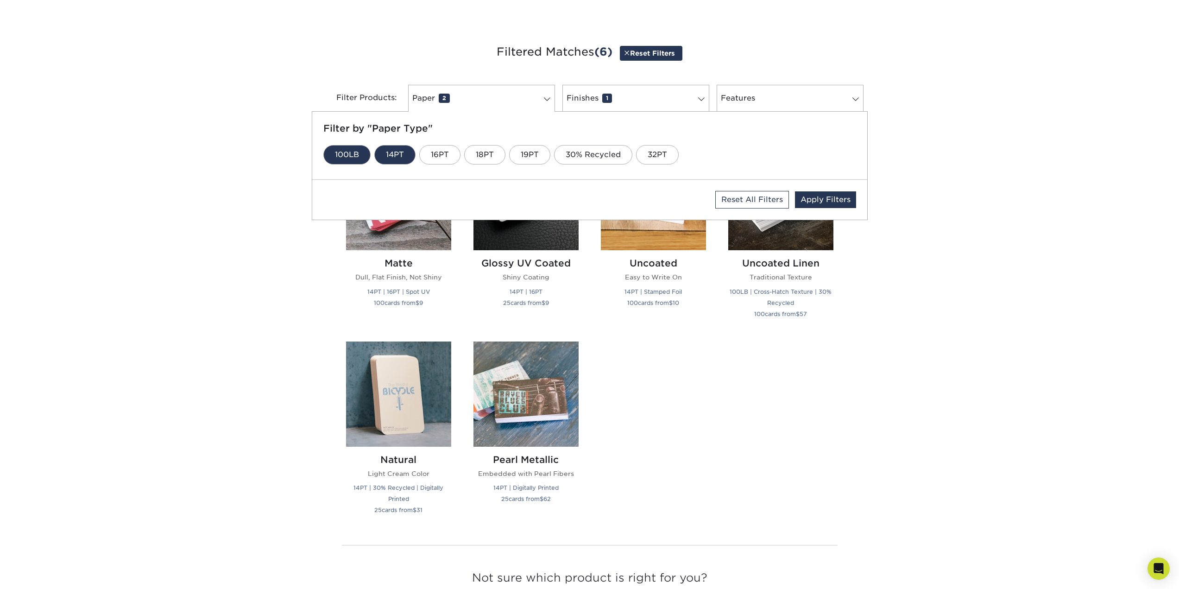
click at [400, 152] on link "14PT" at bounding box center [394, 154] width 41 height 19
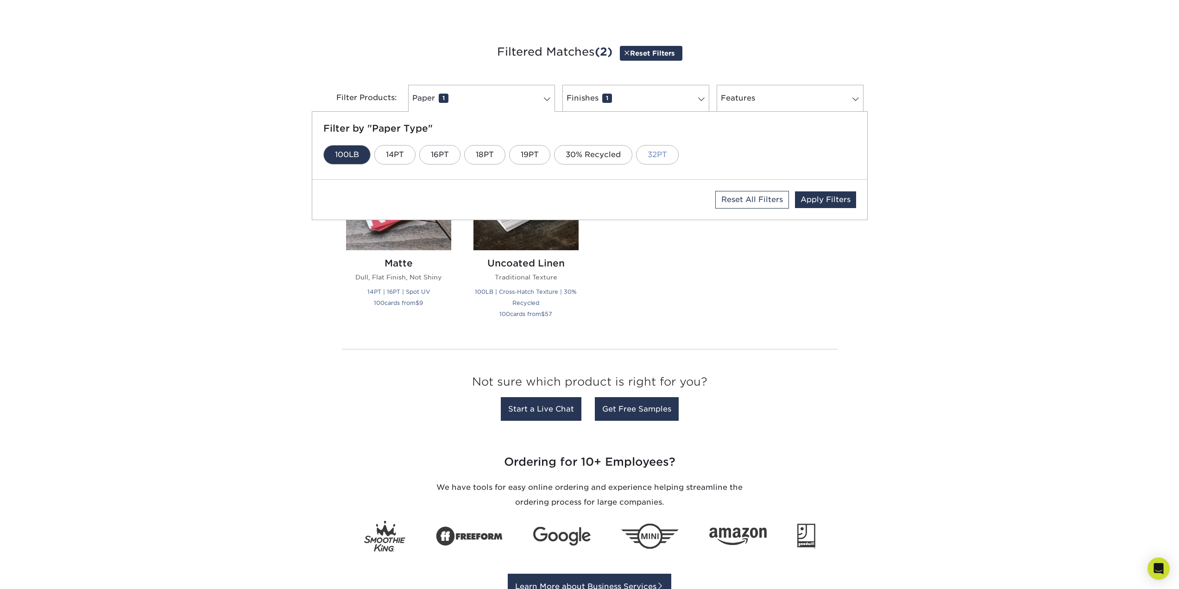
click at [647, 156] on link "32PT" at bounding box center [657, 154] width 43 height 19
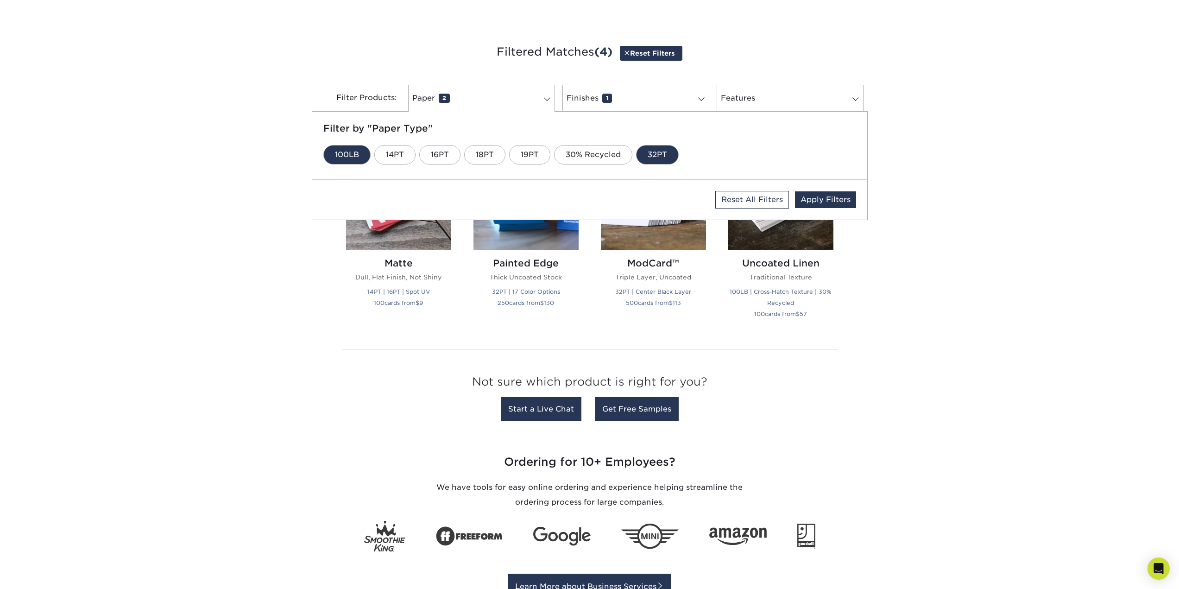
click at [654, 153] on link "32PT" at bounding box center [657, 154] width 43 height 19
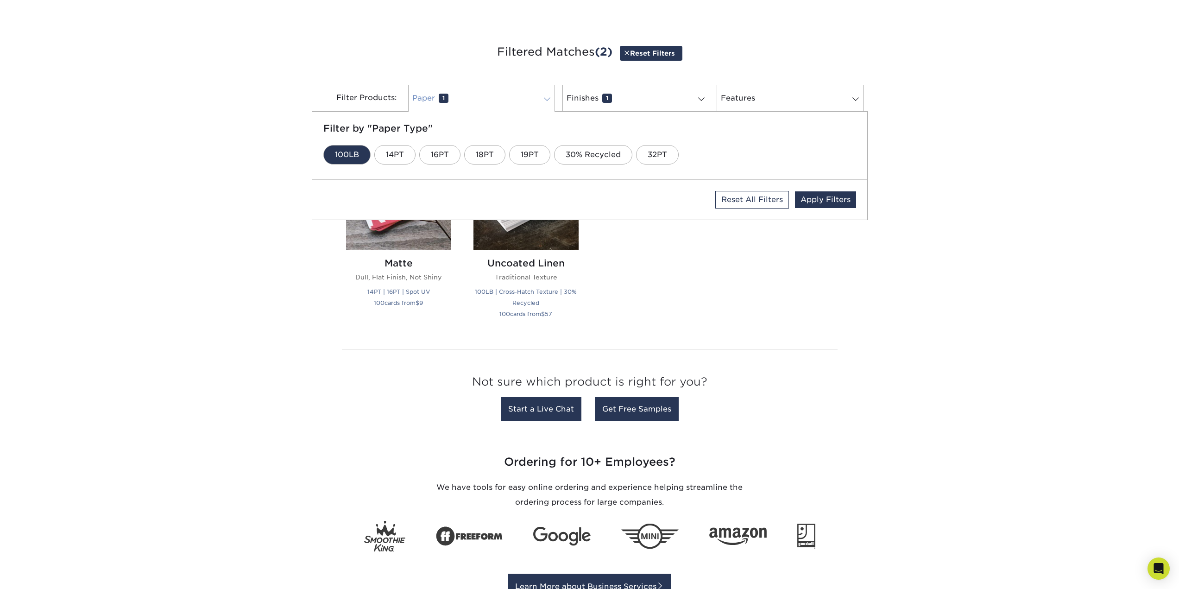
click at [494, 96] on link "Paper 1" at bounding box center [481, 98] width 147 height 27
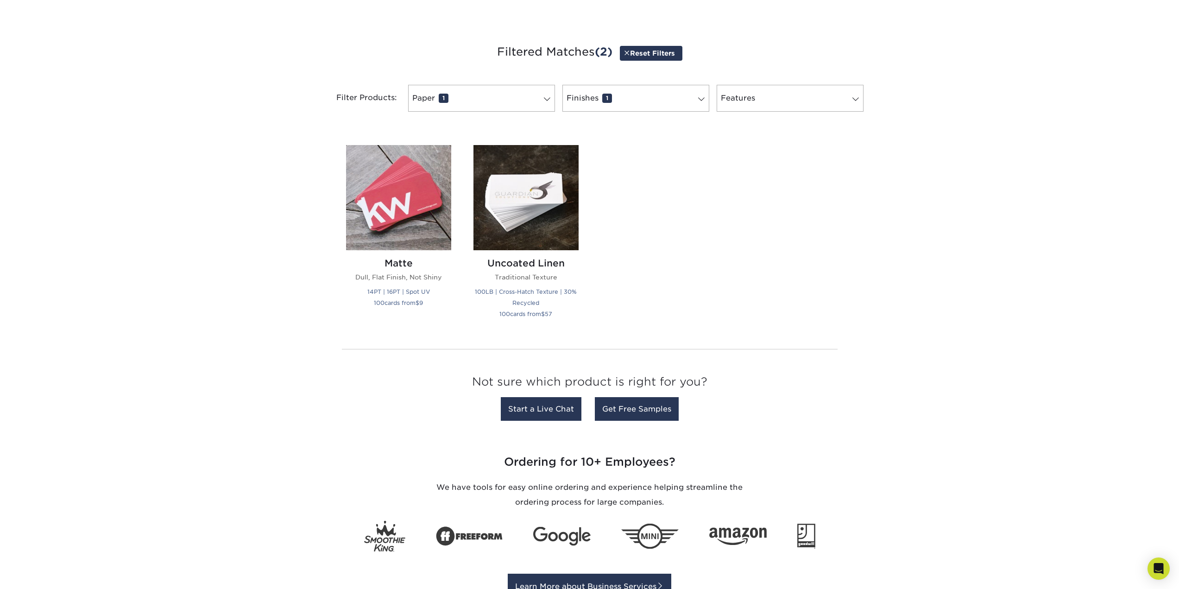
click at [625, 53] on span at bounding box center [627, 52] width 6 height 7
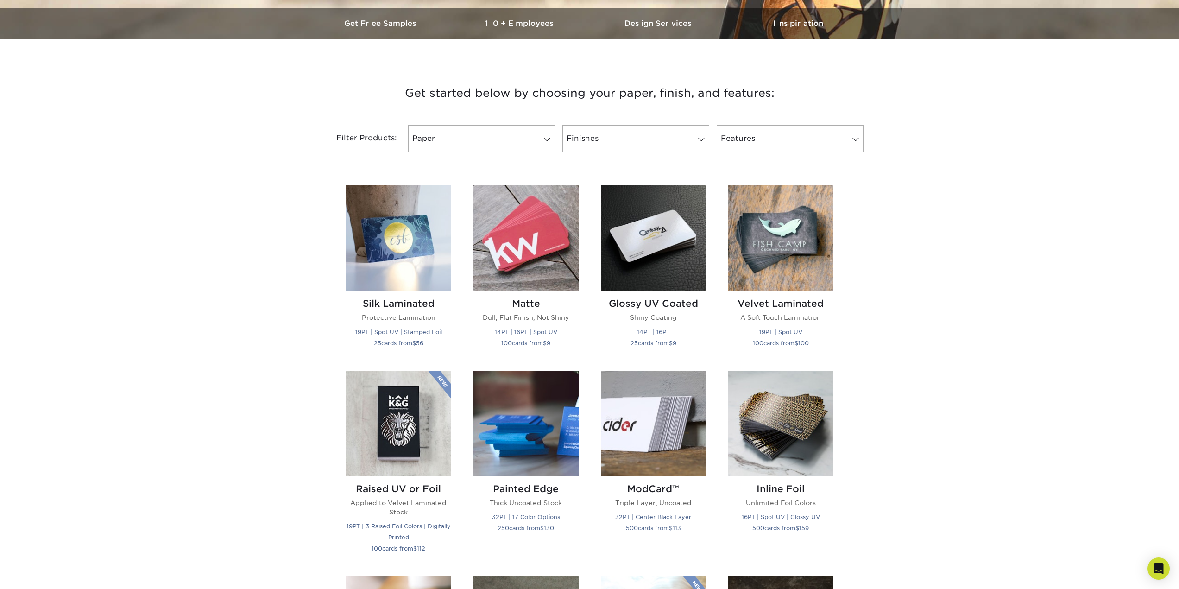
scroll to position [278, 0]
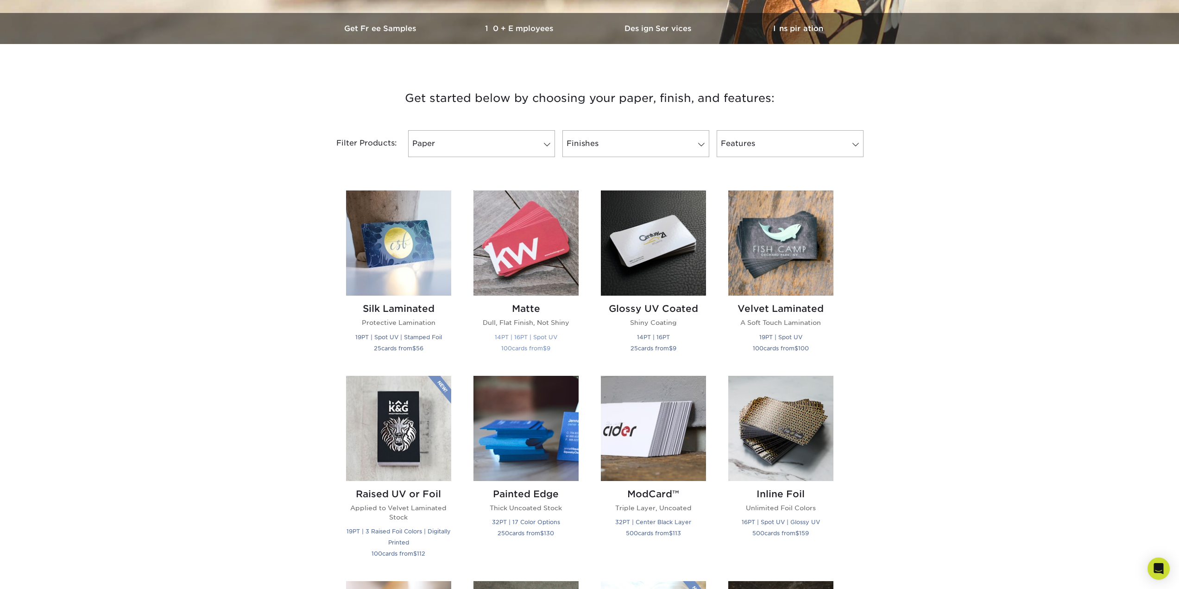
click at [533, 306] on h2 "Matte" at bounding box center [526, 308] width 105 height 11
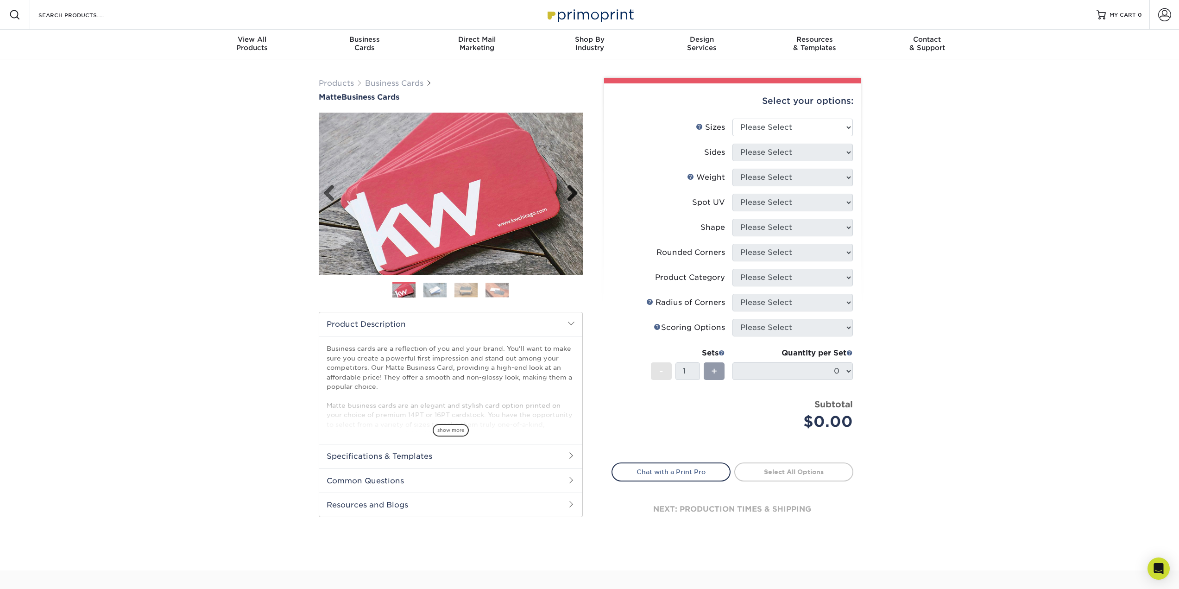
click at [567, 193] on link "Next" at bounding box center [569, 193] width 19 height 19
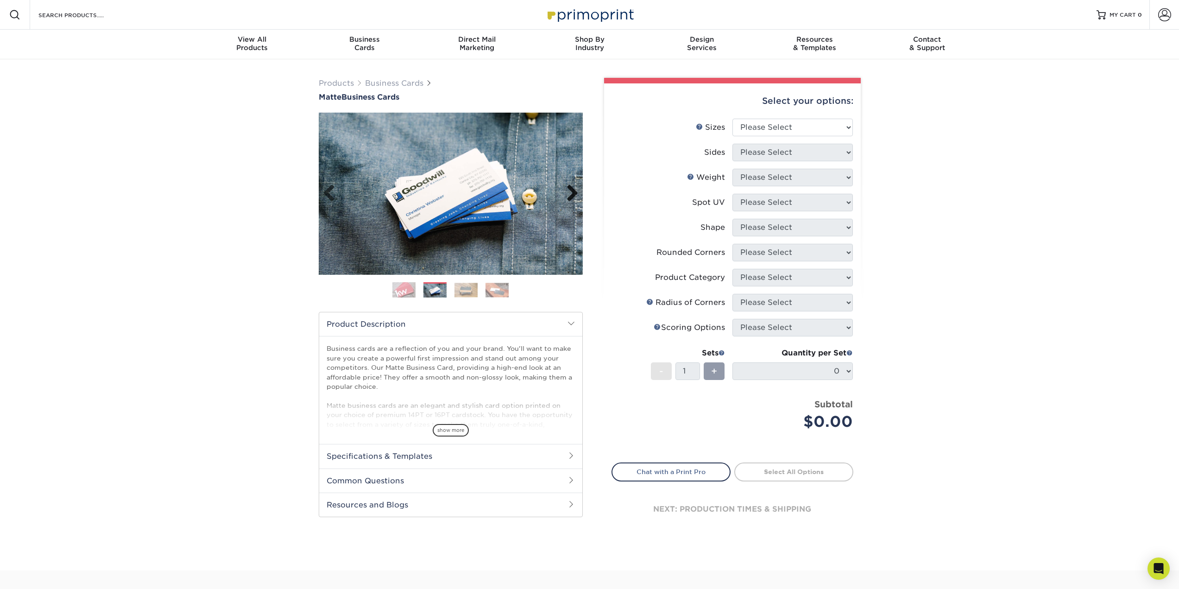
click at [567, 194] on link "Next" at bounding box center [569, 193] width 19 height 19
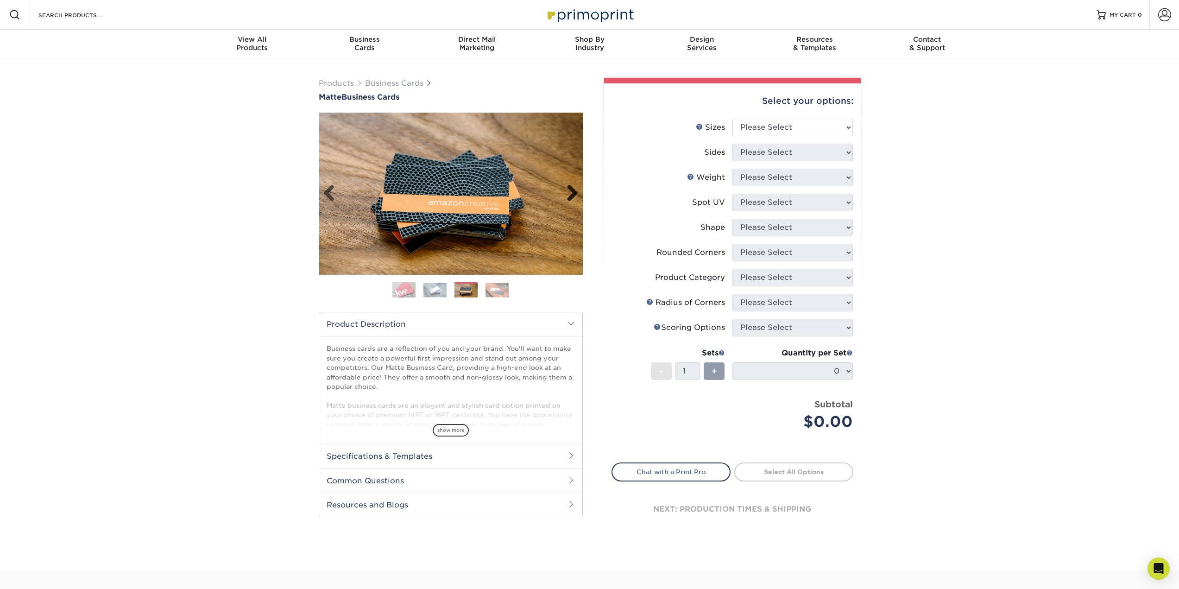
click at [567, 194] on link "Next" at bounding box center [569, 193] width 19 height 19
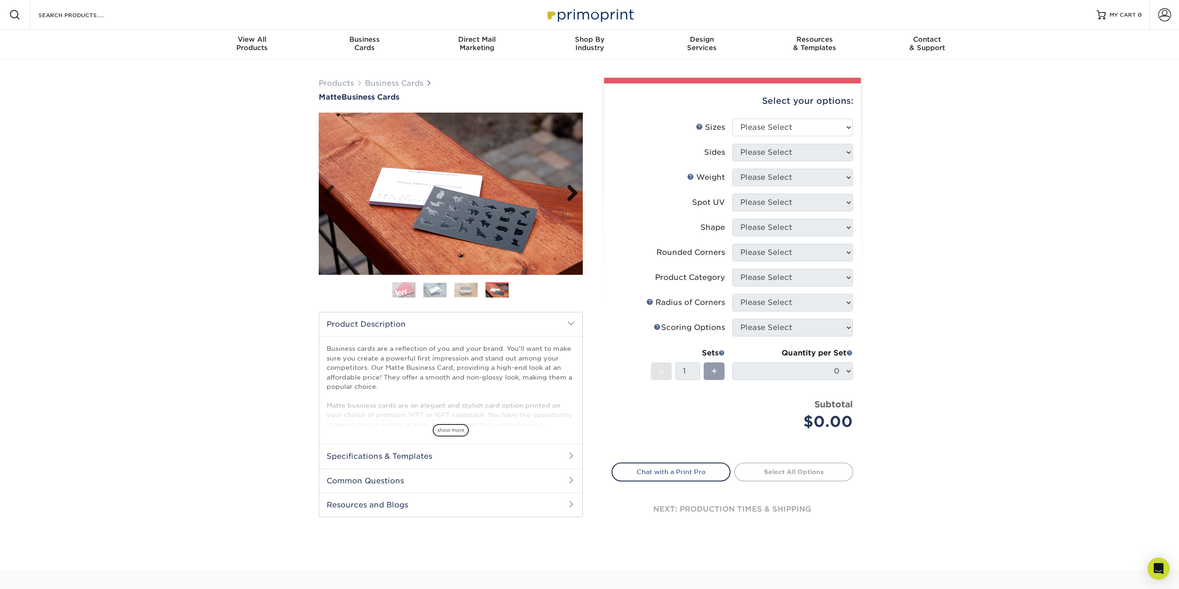
click at [567, 194] on link "Next" at bounding box center [569, 193] width 19 height 19
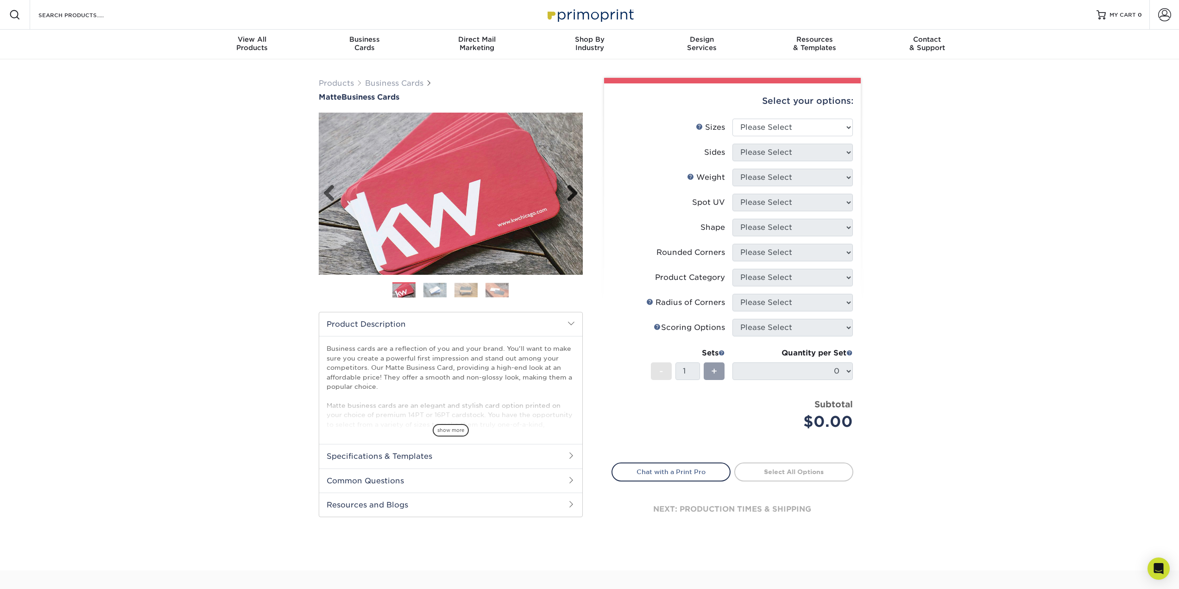
click at [567, 194] on link "Next" at bounding box center [569, 193] width 19 height 19
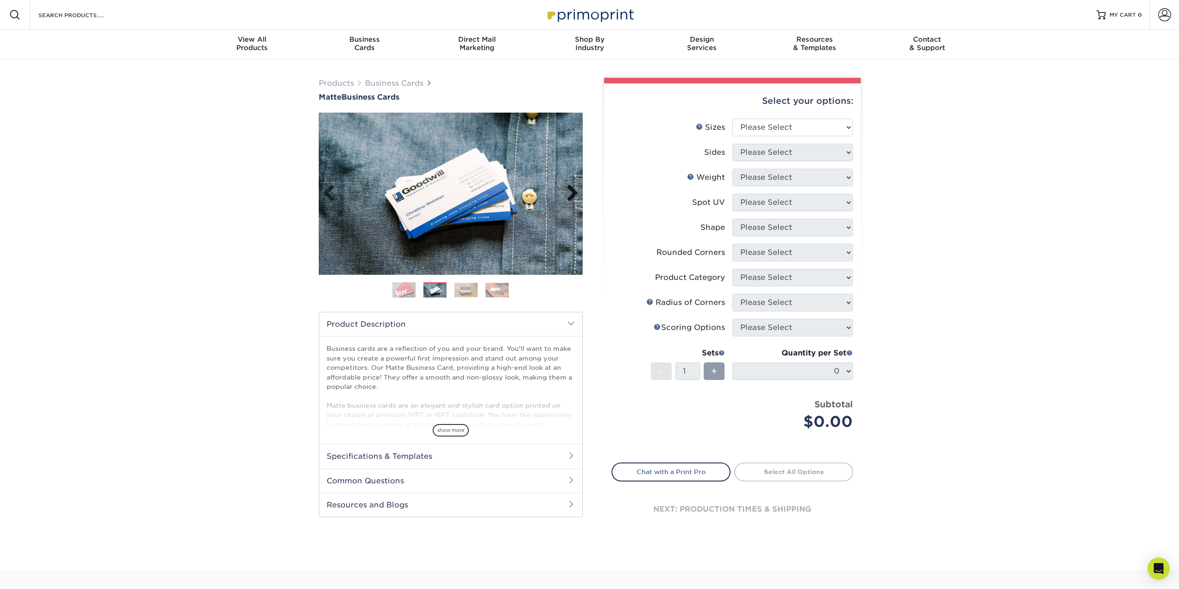
click at [567, 194] on link "Next" at bounding box center [569, 193] width 19 height 19
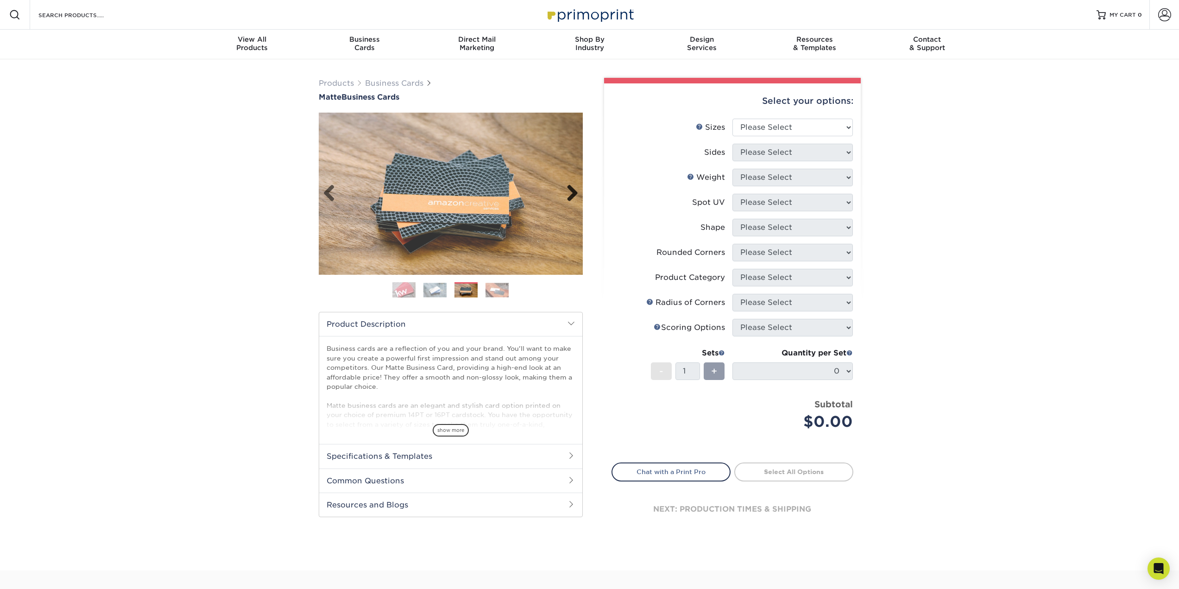
click at [567, 194] on link "Next" at bounding box center [569, 193] width 19 height 19
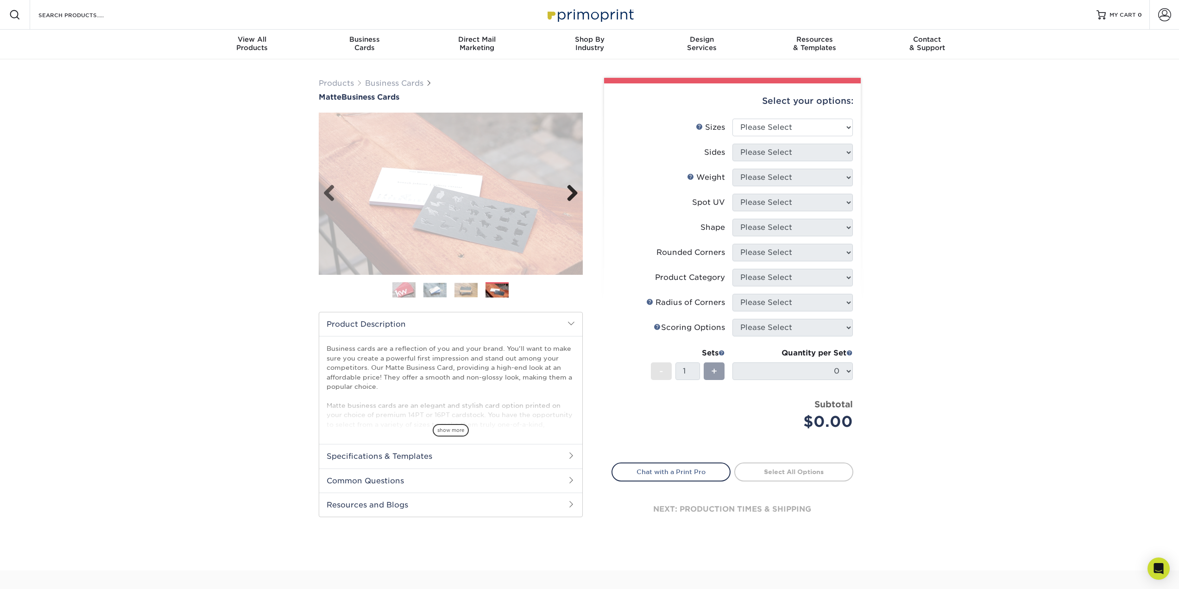
click at [567, 194] on link "Next" at bounding box center [569, 193] width 19 height 19
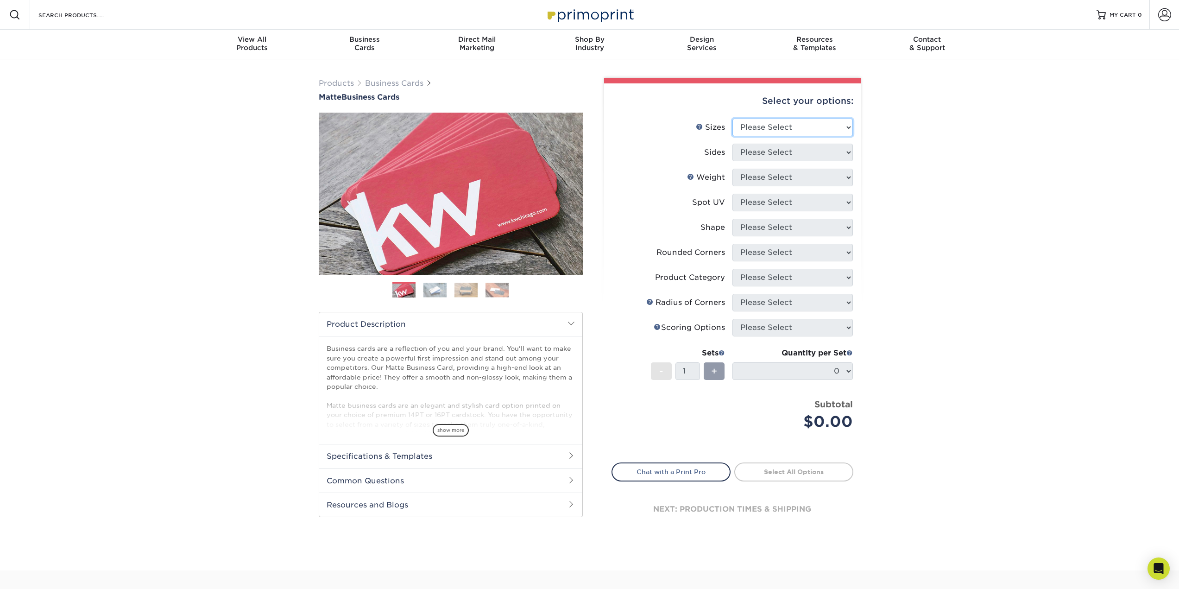
click at [780, 128] on select "Please Select 1.5" x 3.5" - Mini 1.75" x 3.5" - Mini 2" x 2" - Square 2" x 3" -…" at bounding box center [793, 128] width 120 height 18
select select "2.00x3.50"
click at [733, 119] on select "Please Select 1.5" x 3.5" - Mini 1.75" x 3.5" - Mini 2" x 2" - Square 2" x 3" -…" at bounding box center [793, 128] width 120 height 18
click at [763, 148] on select "Please Select Print Both Sides Print Front Only" at bounding box center [793, 153] width 120 height 18
select select "32d3c223-f82c-492b-b915-ba065a00862f"
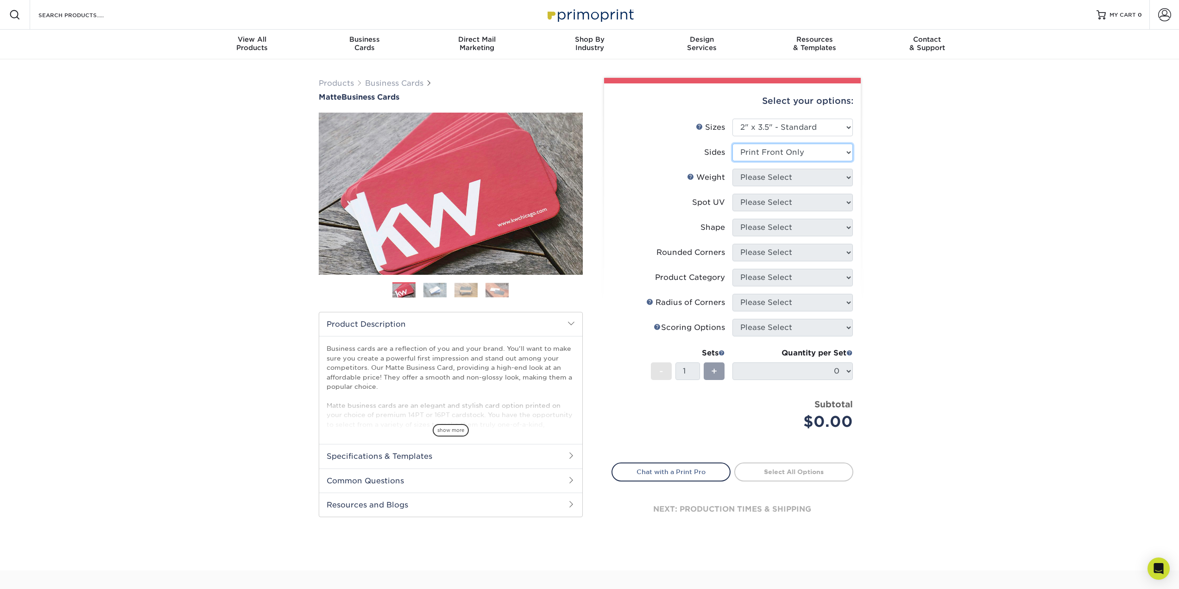
click at [733, 144] on select "Please Select Print Both Sides Print Front Only" at bounding box center [793, 153] width 120 height 18
click at [766, 173] on select "Please Select 16PT 14PT" at bounding box center [793, 178] width 120 height 18
select select "16PT"
click at [733, 169] on select "Please Select 16PT 14PT" at bounding box center [793, 178] width 120 height 18
click at [774, 181] on select "Please Select 16PT 14PT" at bounding box center [793, 178] width 120 height 18
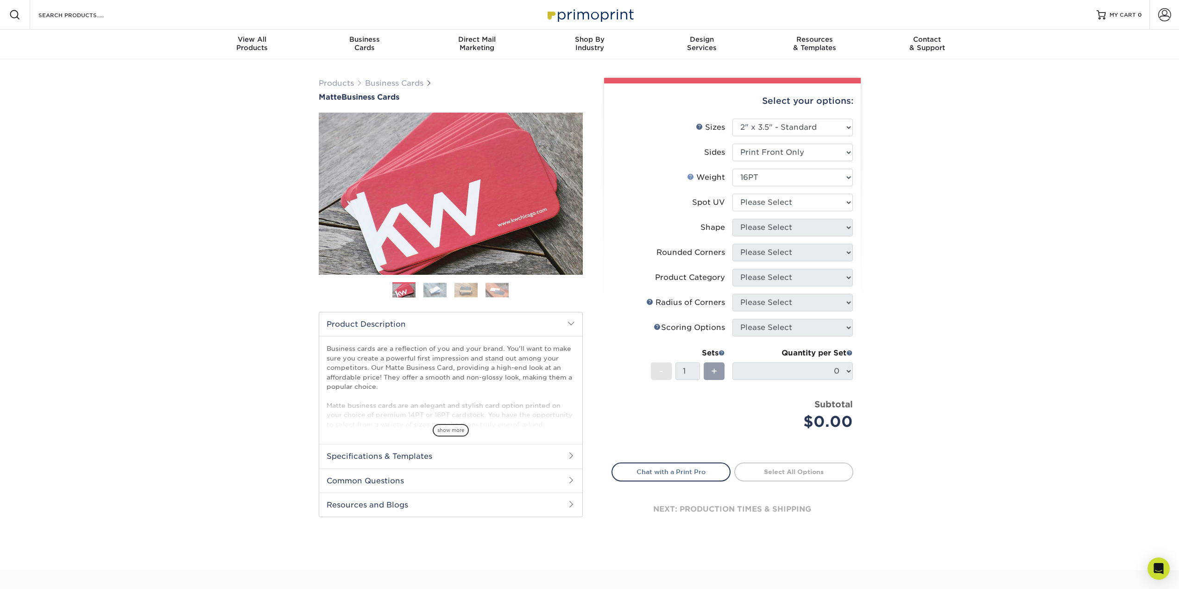
click at [694, 174] on link "Weight Help" at bounding box center [690, 176] width 7 height 7
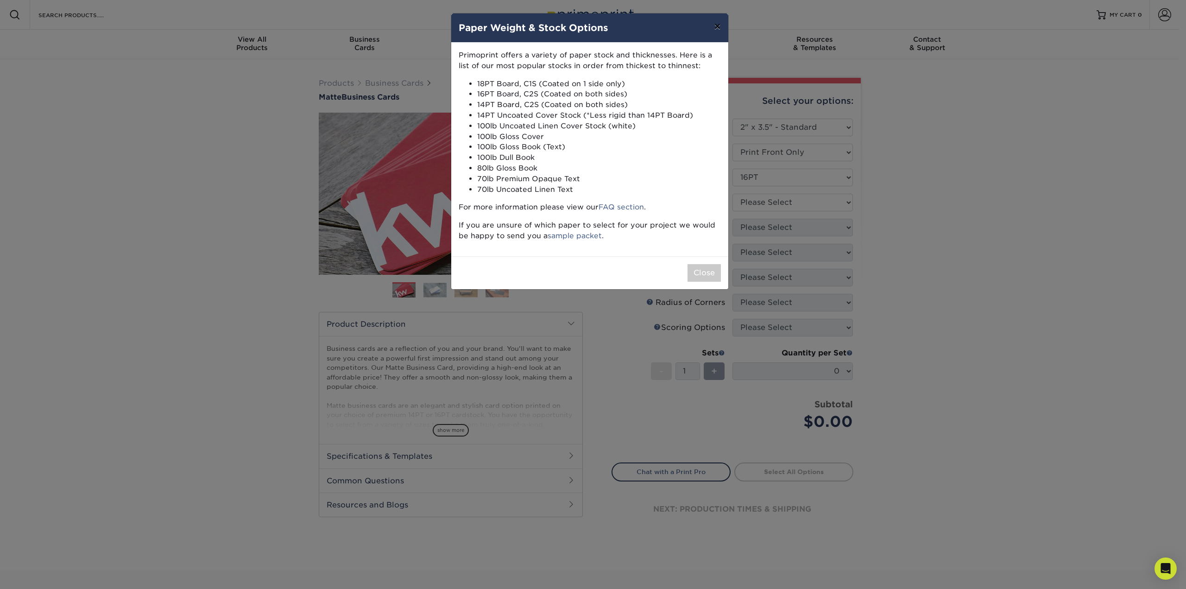
click at [722, 22] on button "×" at bounding box center [717, 26] width 21 height 26
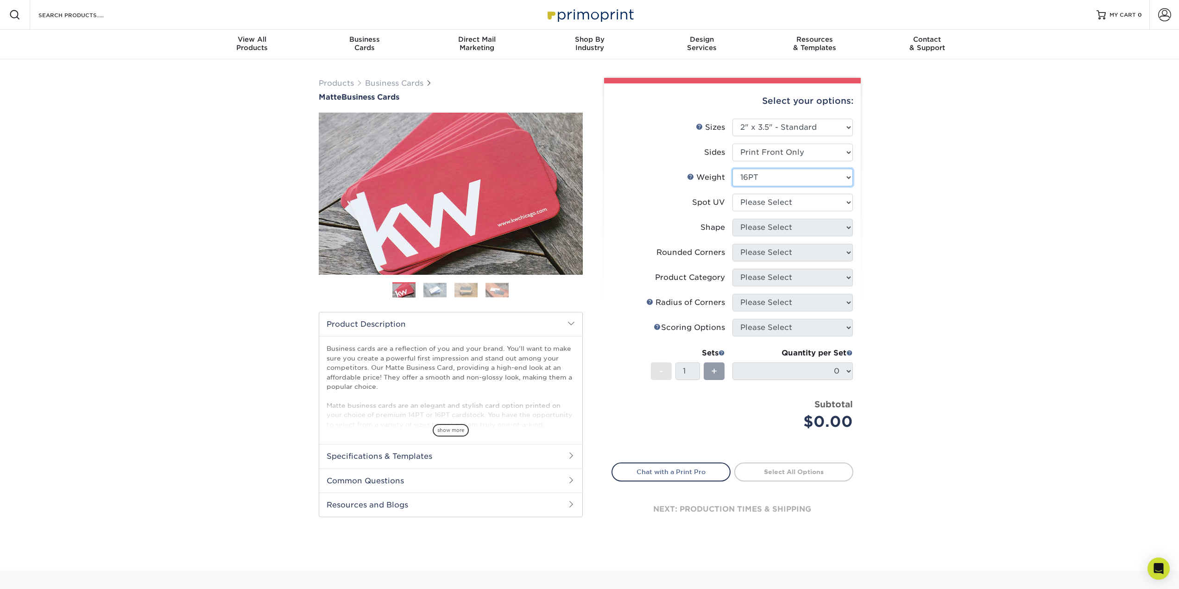
click at [755, 176] on select "Please Select 16PT 14PT" at bounding box center [793, 178] width 120 height 18
click at [761, 176] on select "Please Select 16PT 14PT" at bounding box center [793, 178] width 120 height 18
click at [766, 201] on select "Please Select No Spot UV Front Only" at bounding box center [793, 203] width 120 height 18
select select "3"
click at [733, 194] on select "Please Select No Spot UV Front Only" at bounding box center [793, 203] width 120 height 18
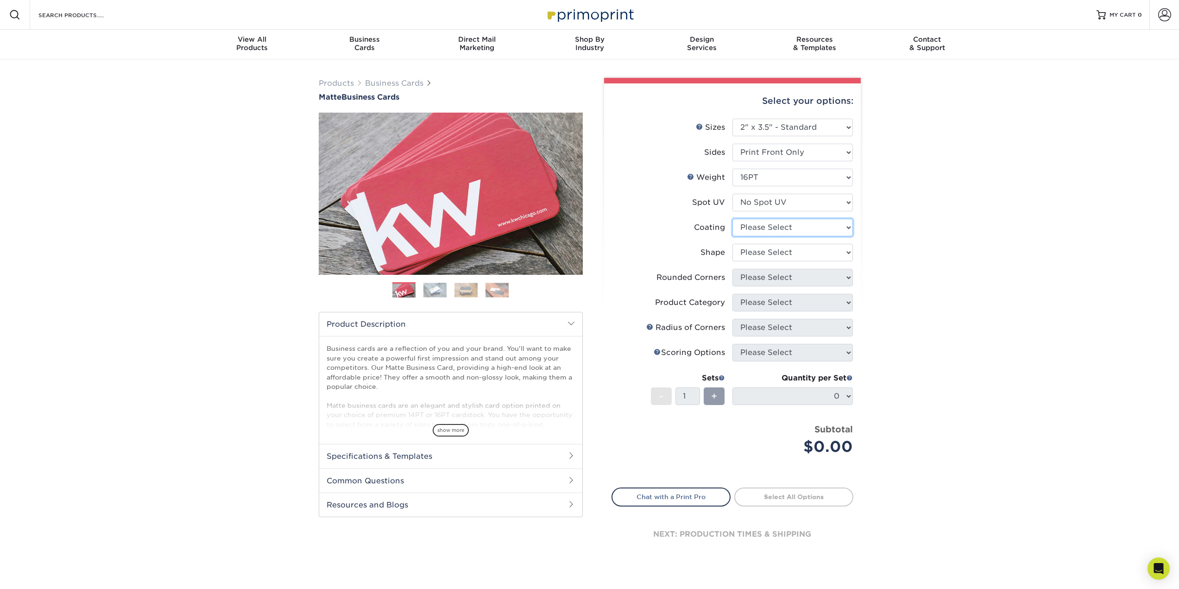
click at [761, 226] on select at bounding box center [793, 228] width 120 height 18
select select "121bb7b5-3b4d-429f-bd8d-bbf80e953313"
click at [733, 219] on select at bounding box center [793, 228] width 120 height 18
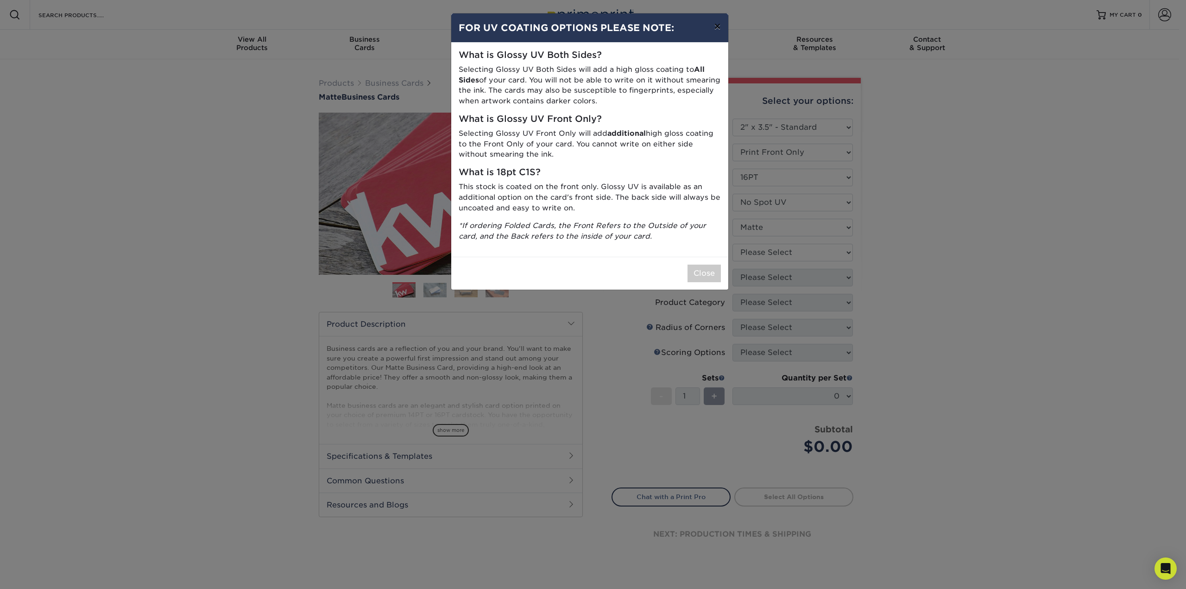
click at [720, 29] on button "×" at bounding box center [717, 26] width 21 height 26
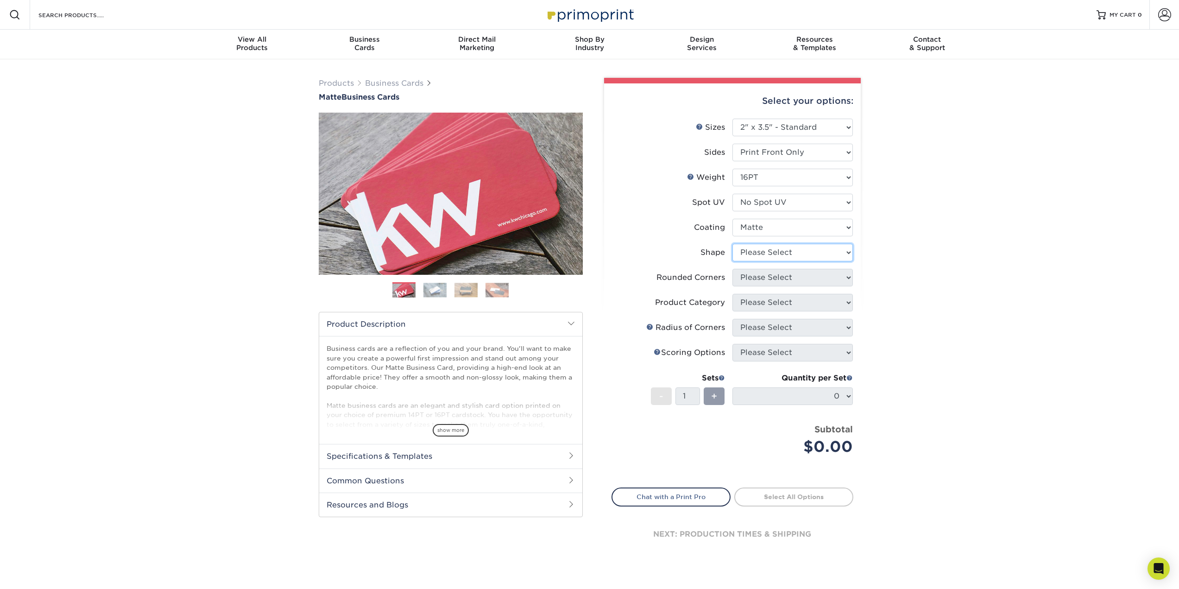
click at [776, 256] on select "Please Select Standard Oval" at bounding box center [793, 253] width 120 height 18
select select "standard"
click at [733, 244] on select "Please Select Standard Oval" at bounding box center [793, 253] width 120 height 18
click at [767, 280] on select "Please Select Yes - Round 2 Corners Yes - Round 4 Corners No" at bounding box center [793, 278] width 120 height 18
select select "0"
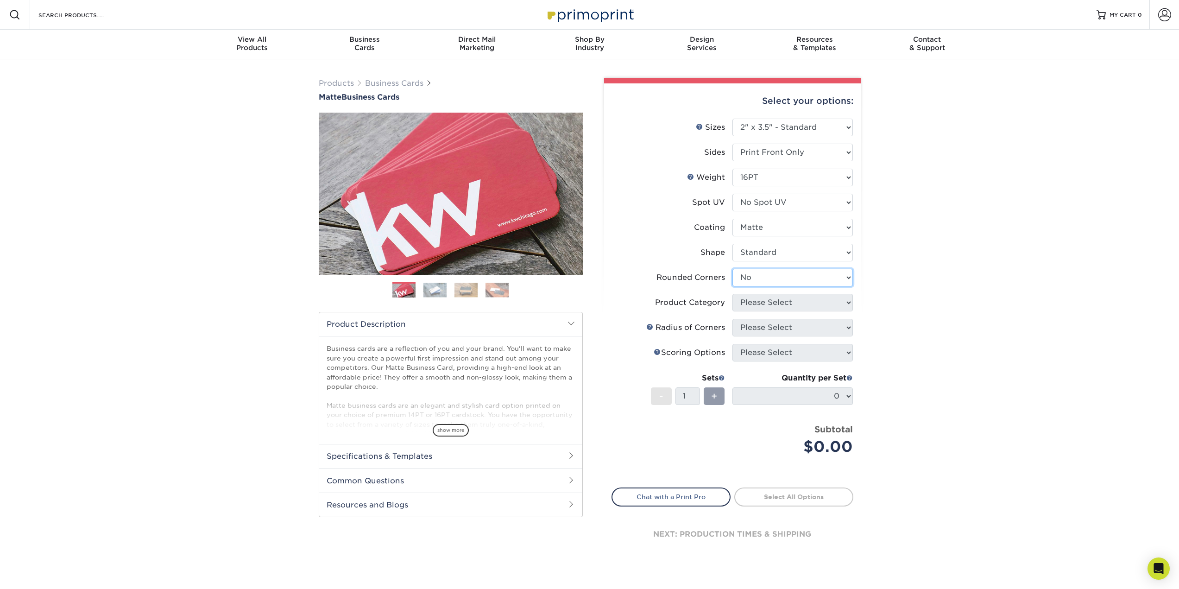
click at [733, 269] on select "Please Select Yes - Round 2 Corners Yes - Round 4 Corners No" at bounding box center [793, 278] width 120 height 18
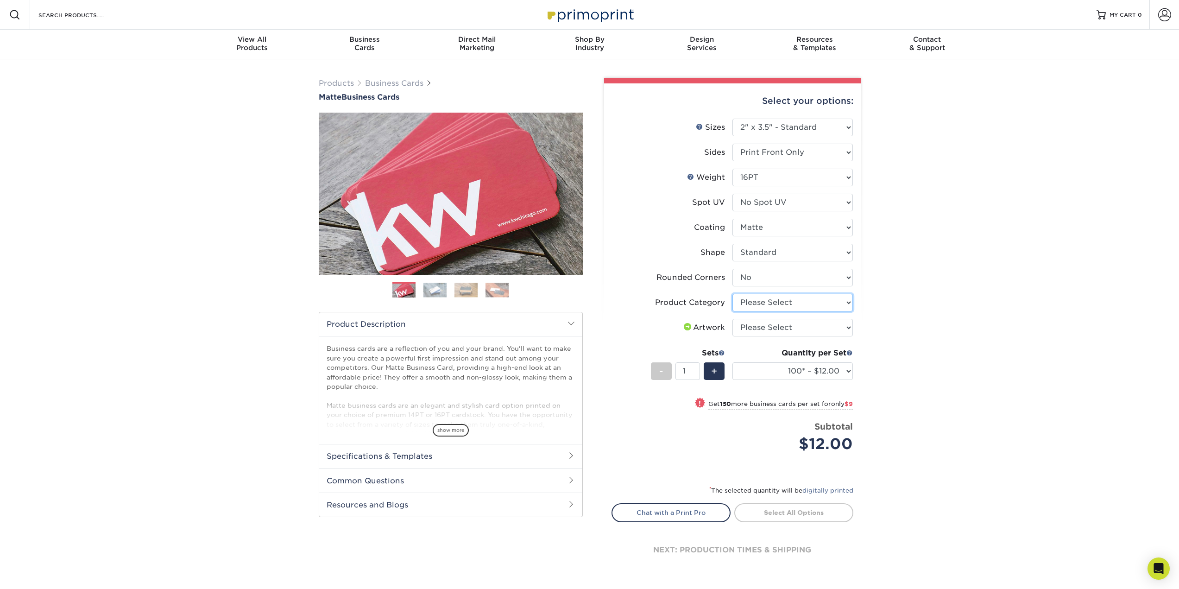
click at [768, 294] on select "Please Select Business Cards" at bounding box center [793, 303] width 120 height 18
select select "3b5148f1-0588-4f88-a218-97bcfdce65c1"
click at [733, 294] on select "Please Select Business Cards" at bounding box center [793, 303] width 120 height 18
click at [773, 328] on select "Please Select I will upload files I need a design - $100" at bounding box center [793, 328] width 120 height 18
select select "upload"
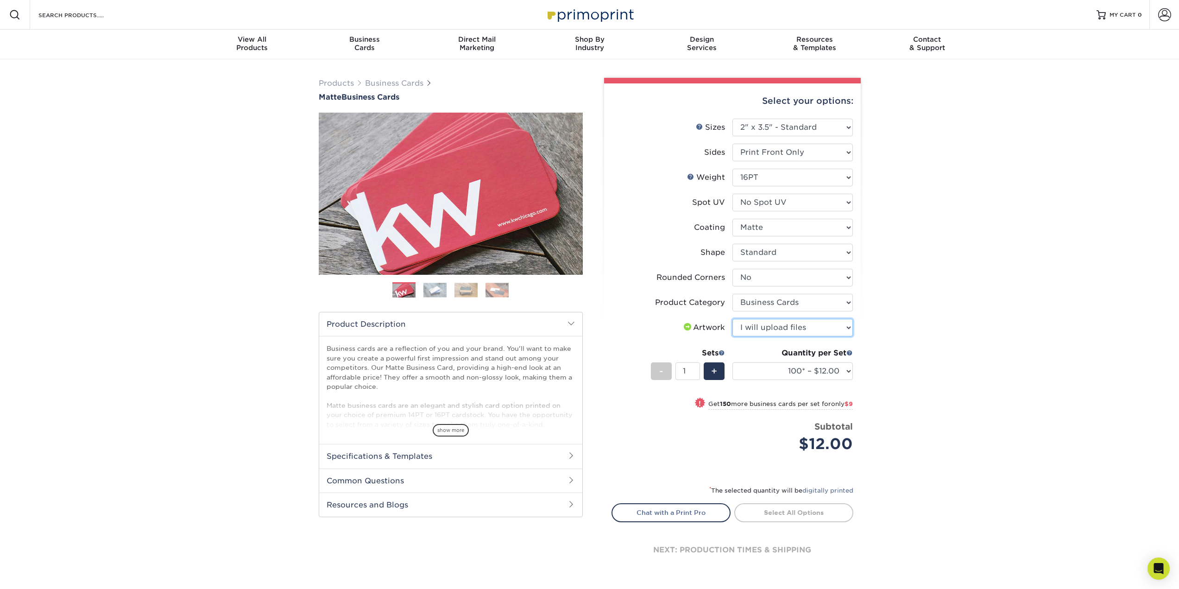
click at [733, 319] on select "Please Select I will upload files I need a design - $100" at bounding box center [793, 328] width 120 height 18
click at [678, 322] on label "Artwork" at bounding box center [672, 328] width 120 height 18
click at [775, 323] on select "Please Select I will upload files I need a design - $100" at bounding box center [793, 328] width 120 height 18
click at [712, 321] on label "Artwork" at bounding box center [672, 328] width 120 height 18
